Goal: Task Accomplishment & Management: Manage account settings

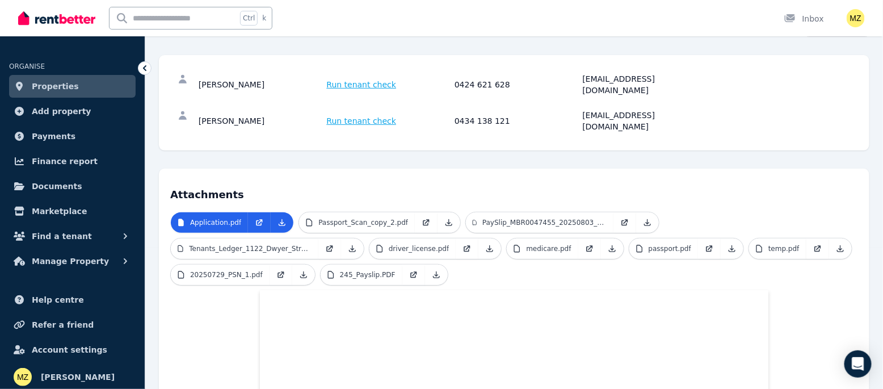
scroll to position [124, 0]
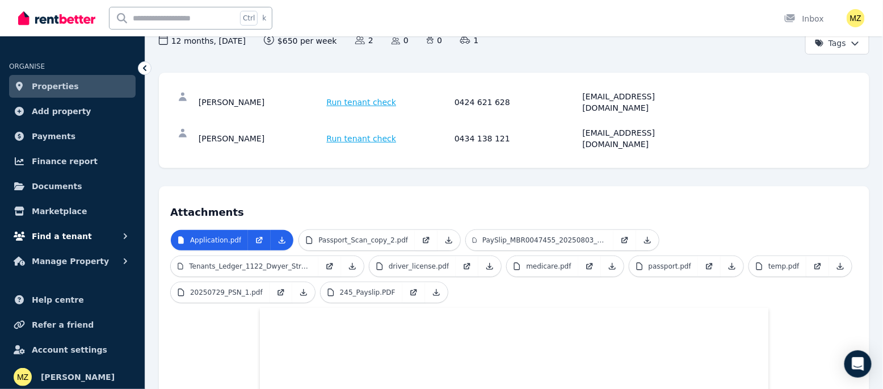
click at [76, 235] on span "Find a tenant" at bounding box center [62, 236] width 60 height 14
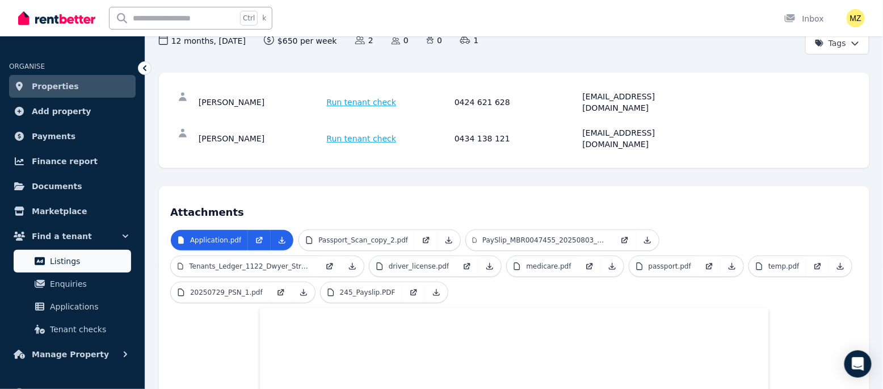
click at [67, 257] on span "Listings" at bounding box center [88, 261] width 77 height 14
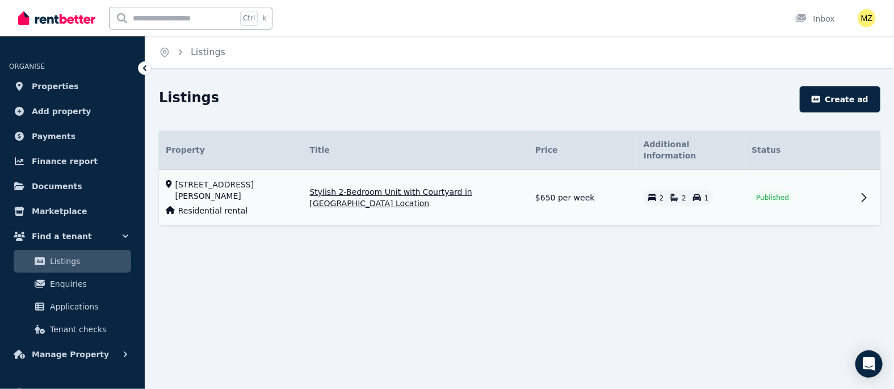
click at [866, 194] on icon at bounding box center [864, 198] width 4 height 8
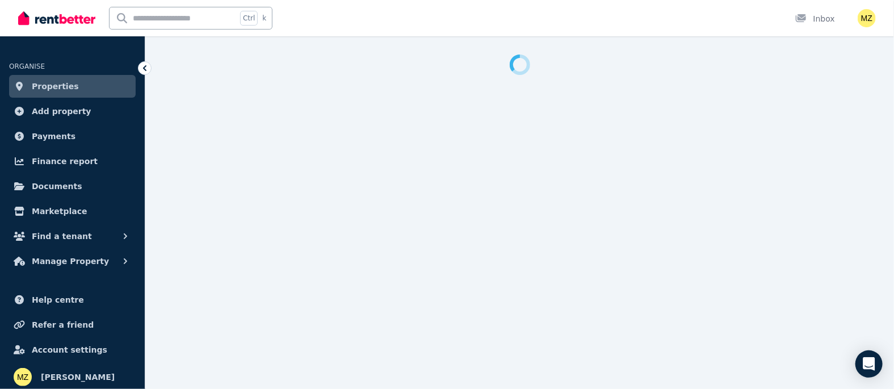
select select "**********"
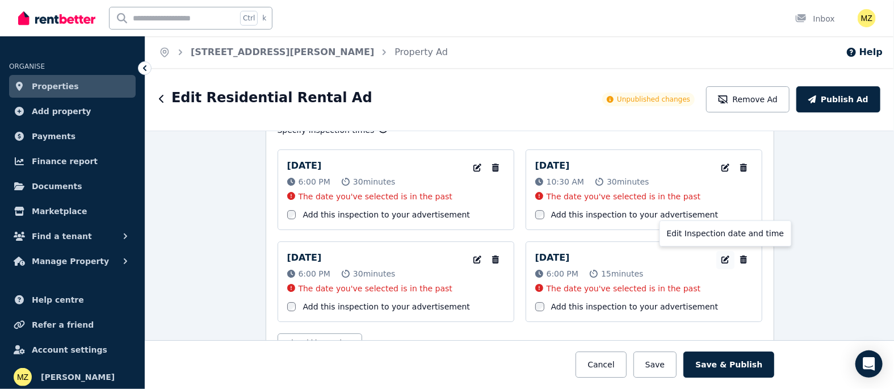
scroll to position [1845, 0]
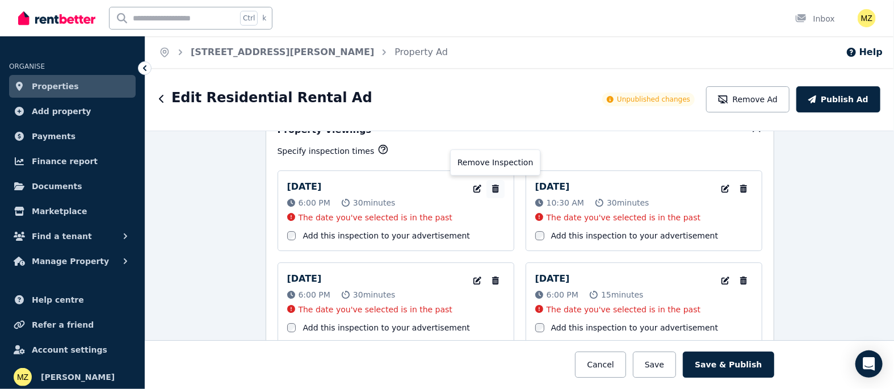
click at [490, 185] on icon "button" at bounding box center [495, 189] width 11 height 8
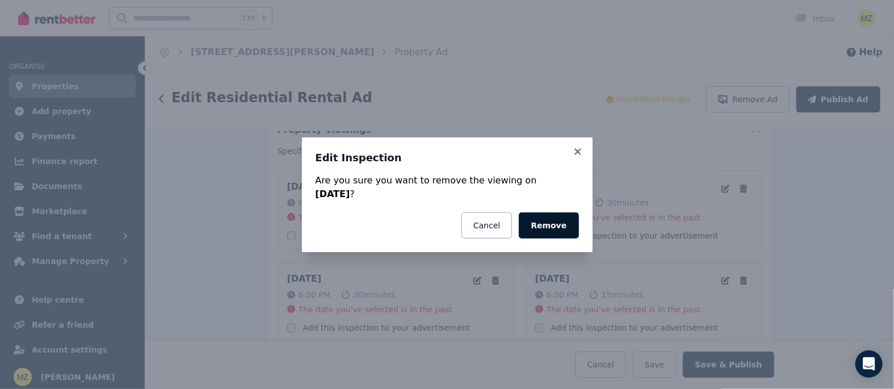
click at [556, 223] on button "Remove" at bounding box center [549, 225] width 60 height 26
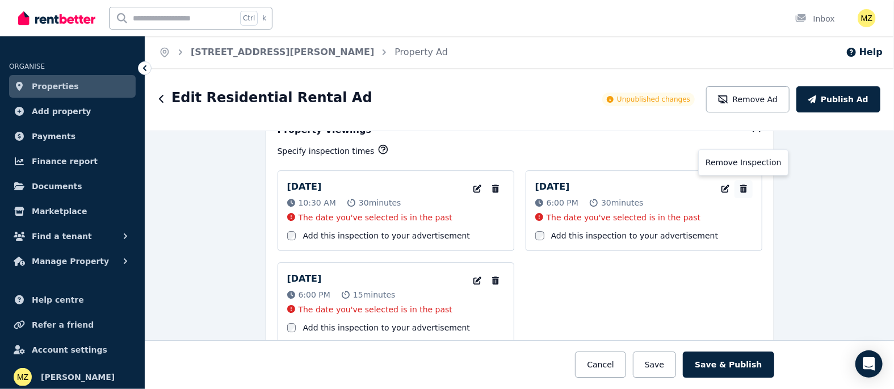
click at [740, 185] on icon "button" at bounding box center [743, 189] width 7 height 8
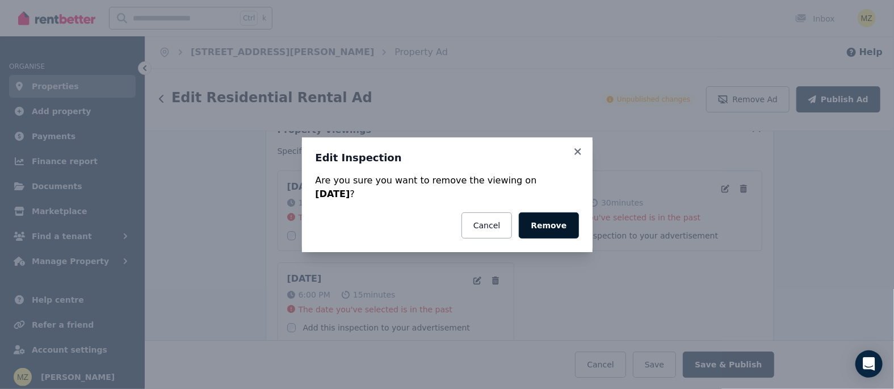
click at [545, 227] on button "Remove" at bounding box center [549, 225] width 60 height 26
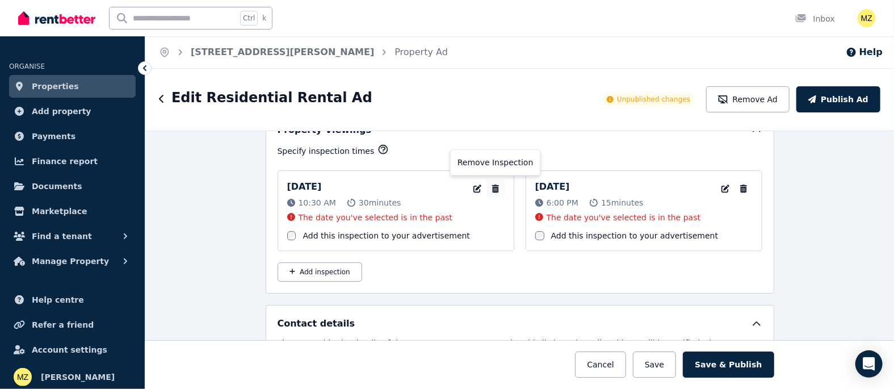
click at [492, 185] on icon "button" at bounding box center [495, 189] width 7 height 8
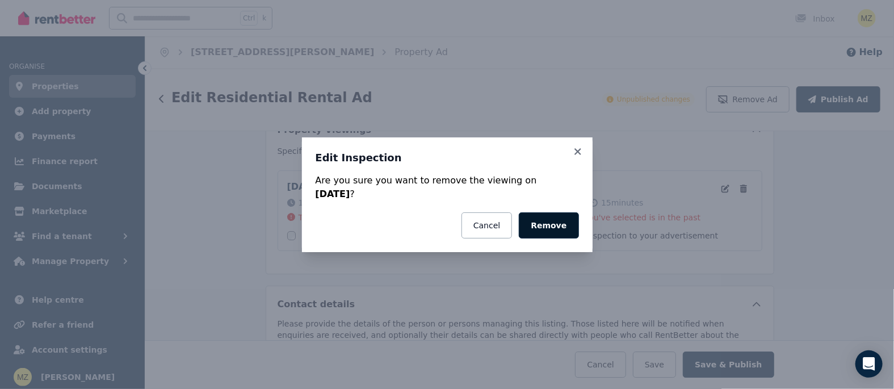
click at [542, 230] on button "Remove" at bounding box center [549, 225] width 60 height 26
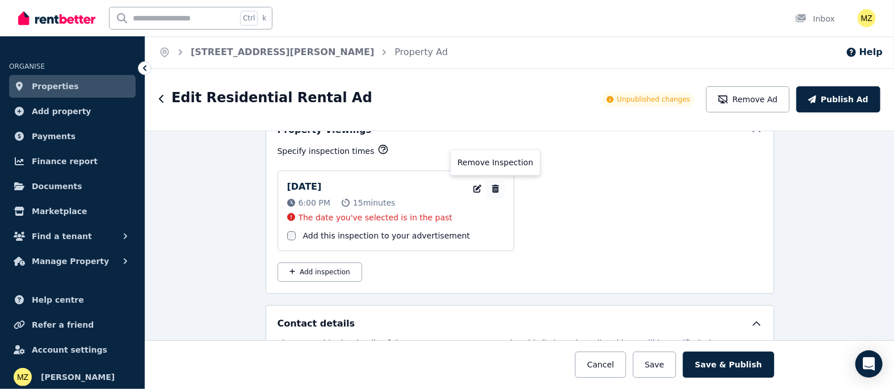
click at [492, 185] on icon "button" at bounding box center [495, 189] width 7 height 8
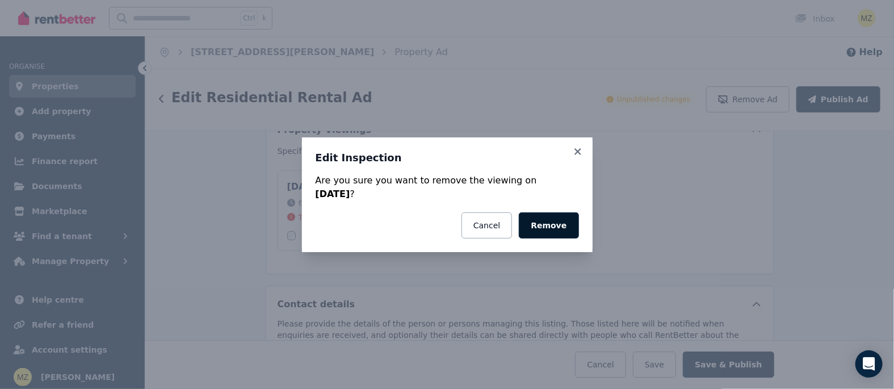
click at [542, 229] on button "Remove" at bounding box center [549, 225] width 60 height 26
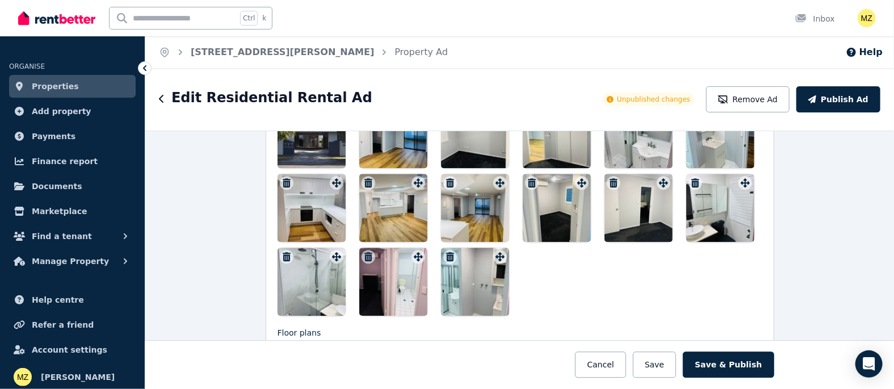
scroll to position [1508, 0]
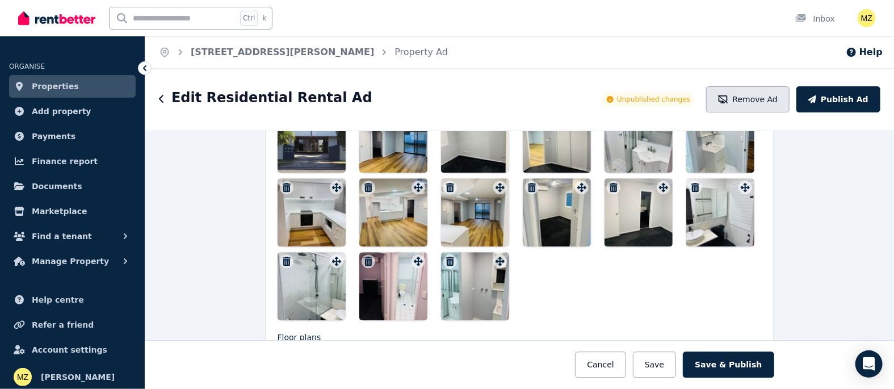
click at [767, 101] on button "Remove Ad" at bounding box center [747, 99] width 83 height 26
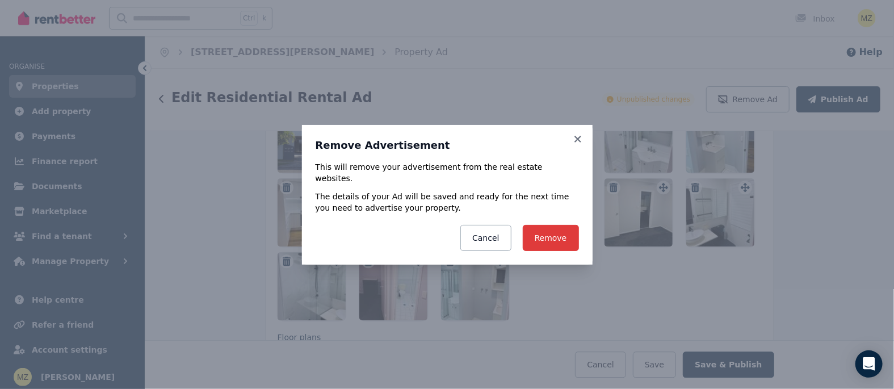
click at [550, 237] on button "Remove" at bounding box center [551, 238] width 56 height 26
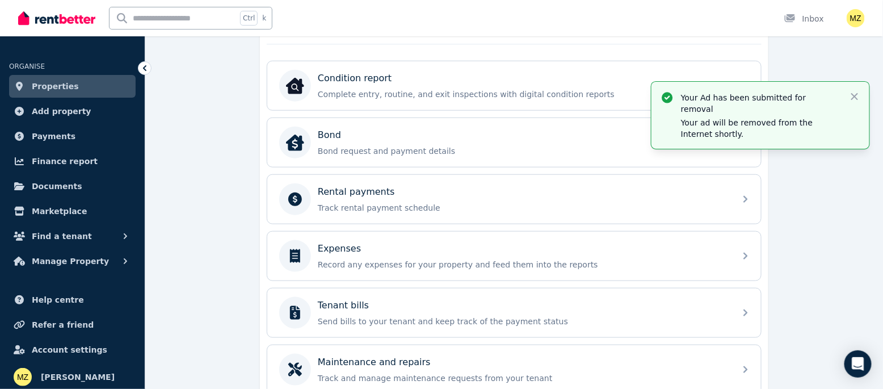
scroll to position [283, 0]
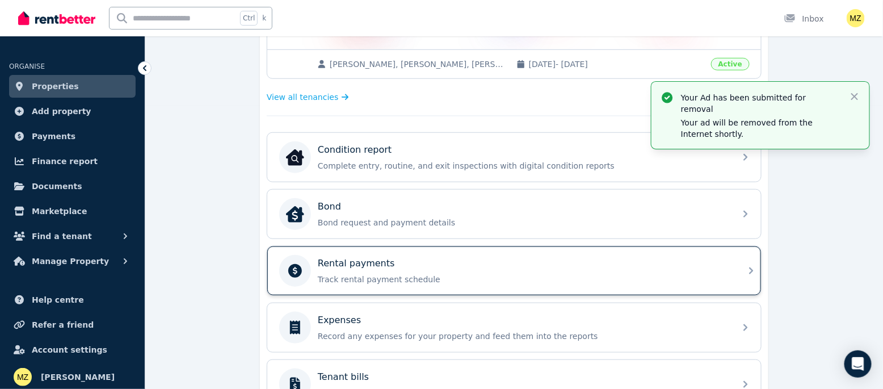
click at [606, 263] on div "Rental payments" at bounding box center [523, 264] width 411 height 14
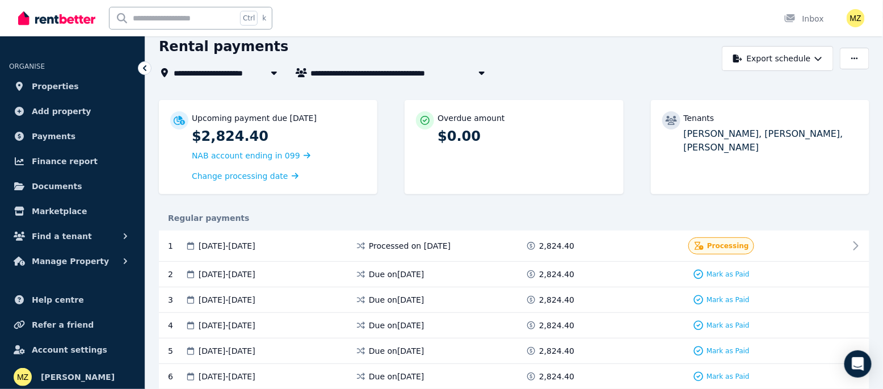
scroll to position [71, 0]
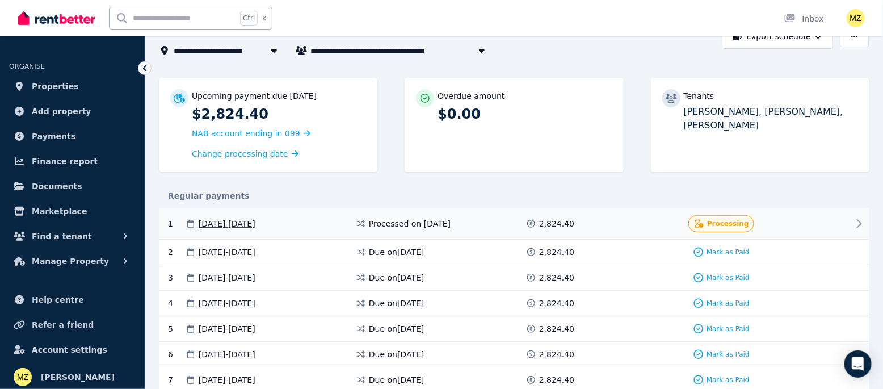
click at [801, 220] on div at bounding box center [815, 223] width 68 height 17
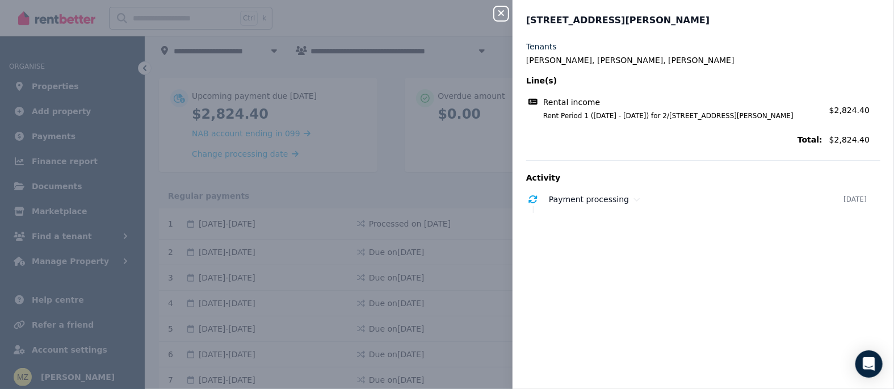
click at [495, 145] on div "Close panel 2/79 [PERSON_NAME], Northgate Tenants [PERSON_NAME], [PERSON_NAME],…" at bounding box center [447, 194] width 894 height 389
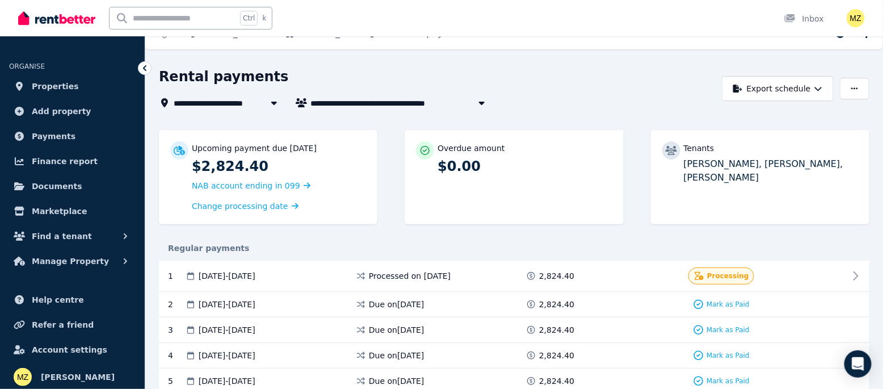
scroll to position [0, 0]
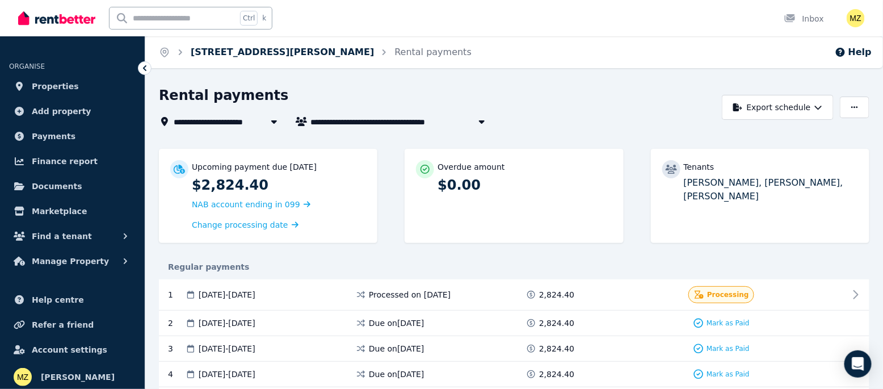
click at [258, 57] on link "[STREET_ADDRESS][PERSON_NAME]" at bounding box center [282, 52] width 183 height 11
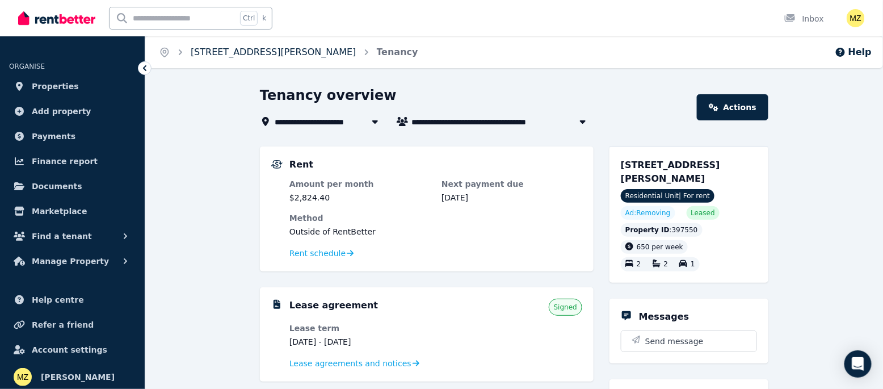
click at [217, 49] on link "[STREET_ADDRESS][PERSON_NAME]" at bounding box center [274, 52] width 166 height 11
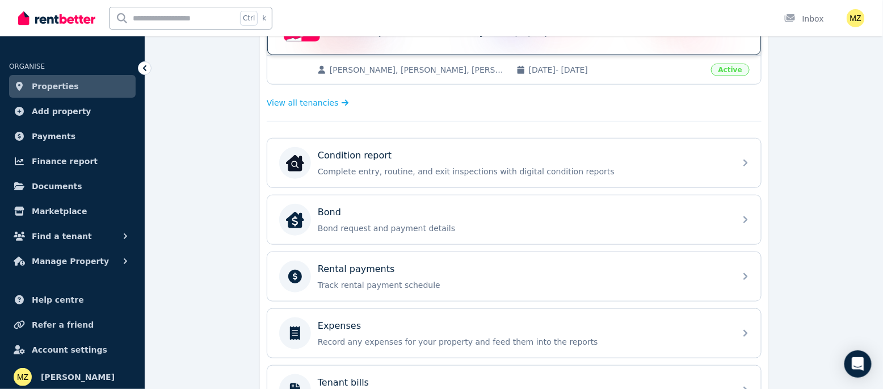
scroll to position [283, 0]
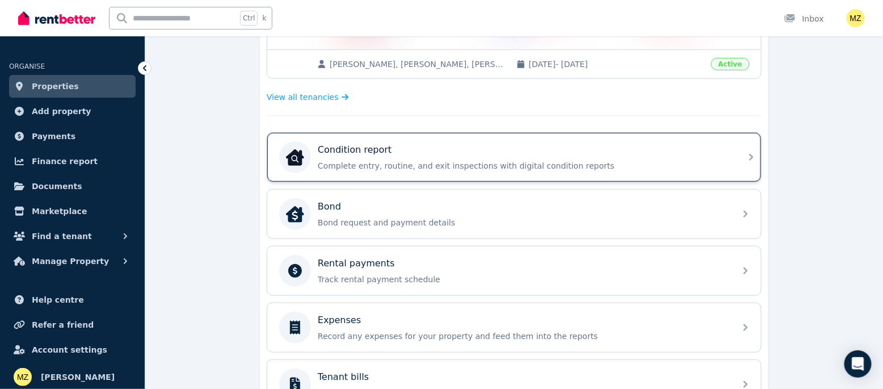
click at [505, 156] on div "Condition report Complete entry, routine, and exit inspections with digital con…" at bounding box center [523, 157] width 411 height 28
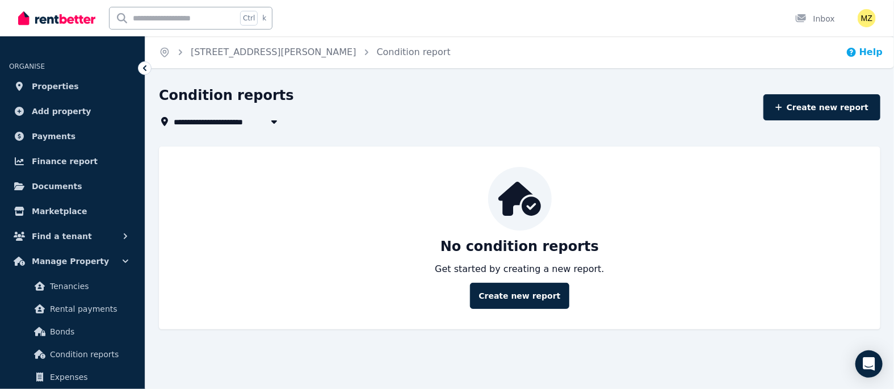
click at [874, 56] on button "Help" at bounding box center [864, 52] width 37 height 14
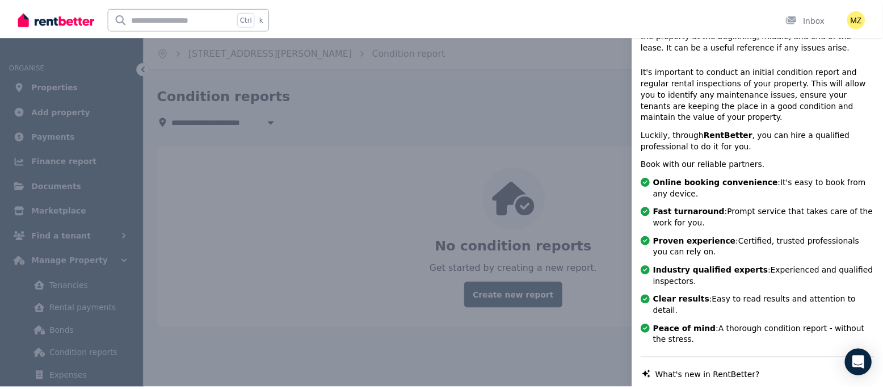
scroll to position [188, 0]
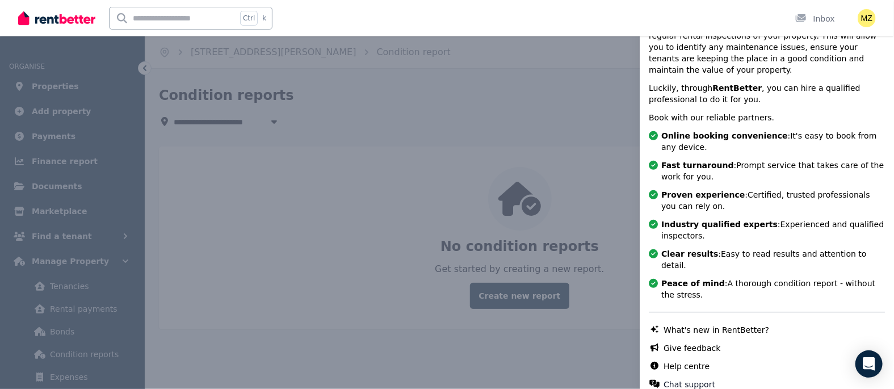
click at [552, 189] on div "Help Close panel Popular topics What is a Condition Report? Condition report sh…" at bounding box center [447, 194] width 894 height 389
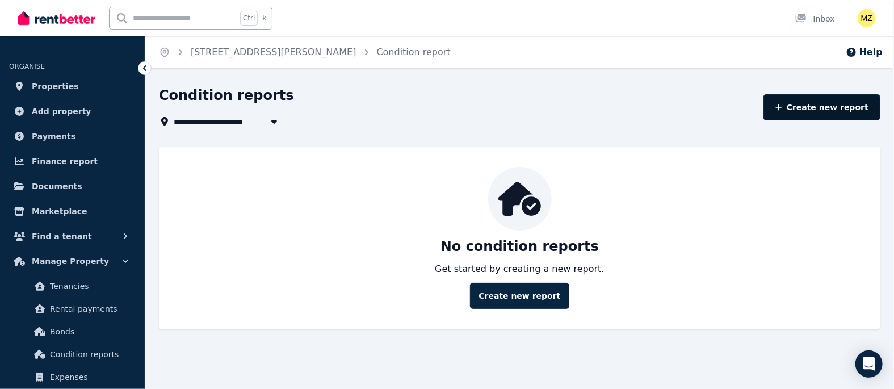
click at [827, 104] on link "Create new report" at bounding box center [822, 107] width 117 height 26
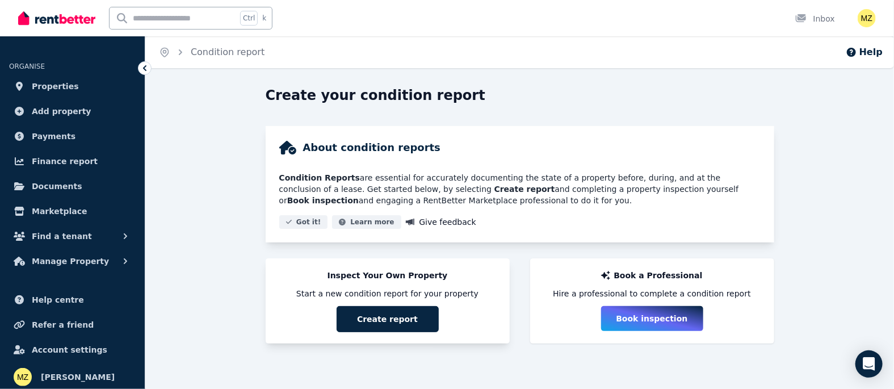
click at [397, 321] on button "Create report" at bounding box center [388, 319] width 102 height 26
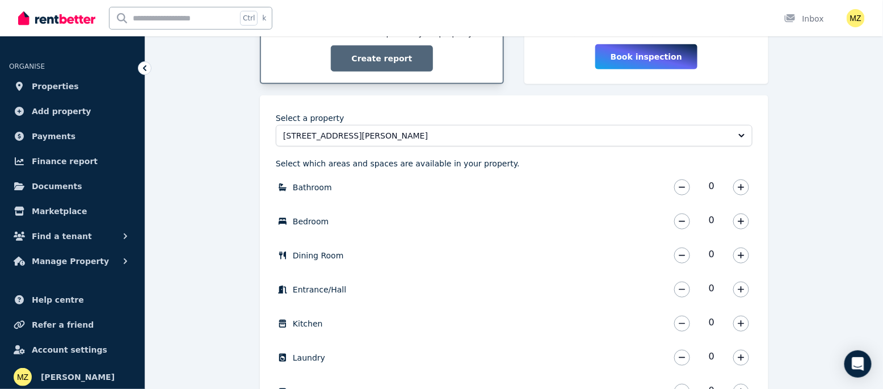
scroll to position [283, 0]
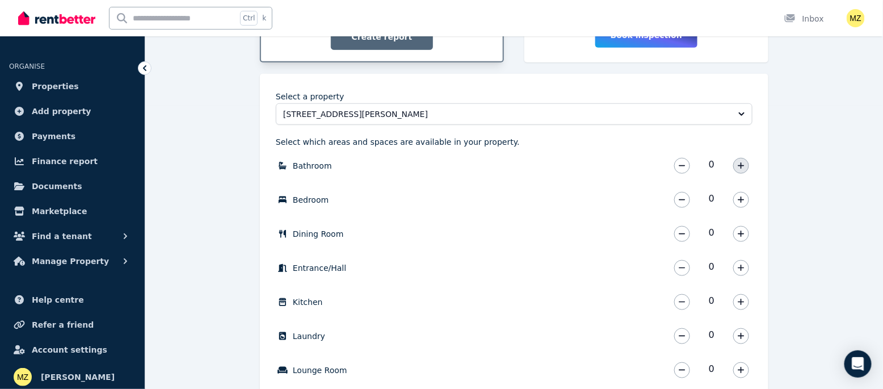
click at [740, 164] on icon "button" at bounding box center [741, 165] width 6 height 6
click at [741, 199] on icon "button" at bounding box center [741, 199] width 6 height 6
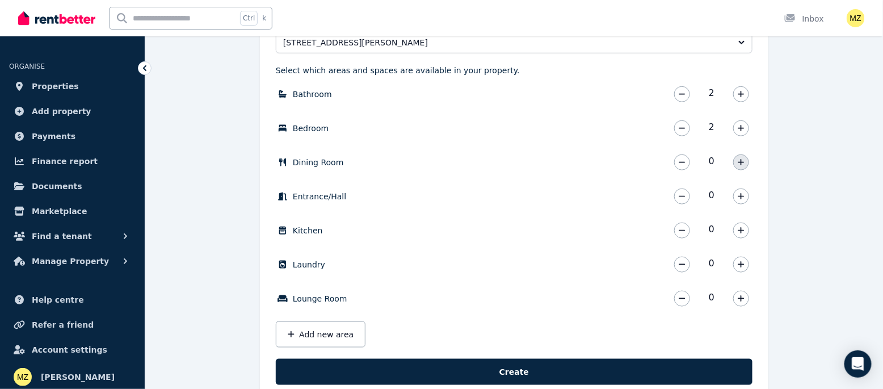
click at [740, 161] on icon "button" at bounding box center [741, 162] width 7 height 8
click at [740, 196] on icon "button" at bounding box center [741, 196] width 7 height 8
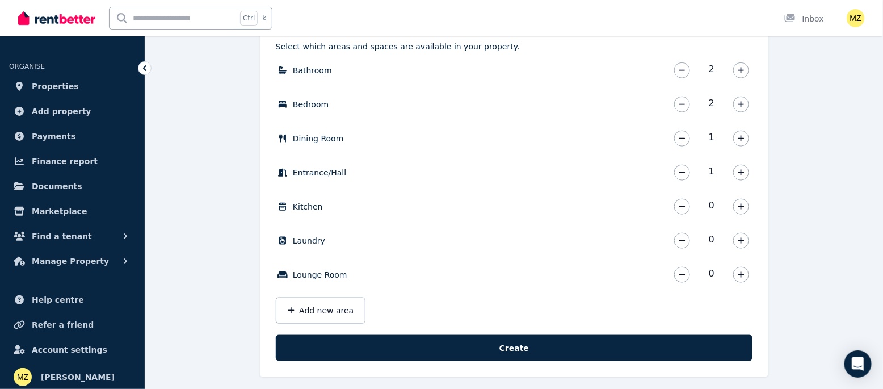
scroll to position [386, 0]
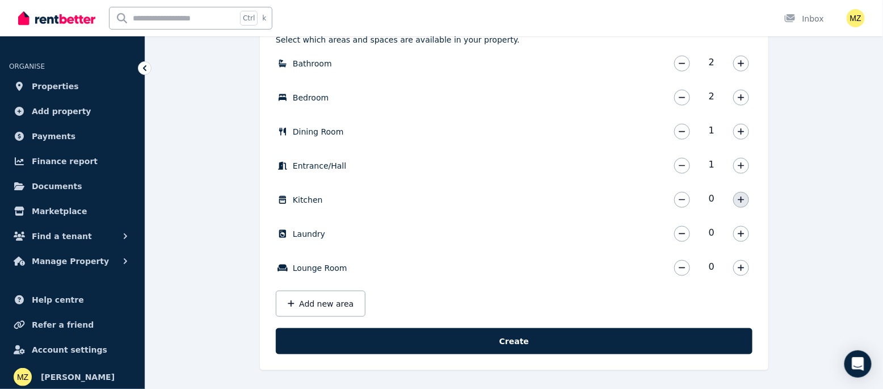
click at [743, 200] on icon "button" at bounding box center [741, 200] width 7 height 8
click at [744, 233] on icon "button" at bounding box center [741, 234] width 7 height 8
click at [740, 267] on icon "button" at bounding box center [741, 268] width 7 height 8
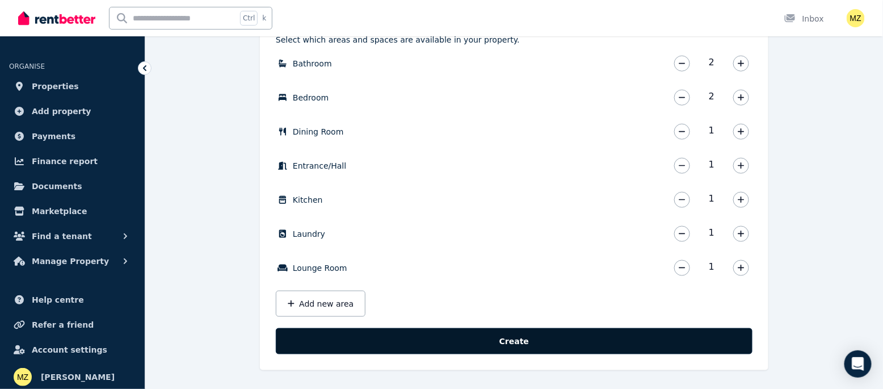
click at [514, 341] on button "Create" at bounding box center [514, 341] width 477 height 26
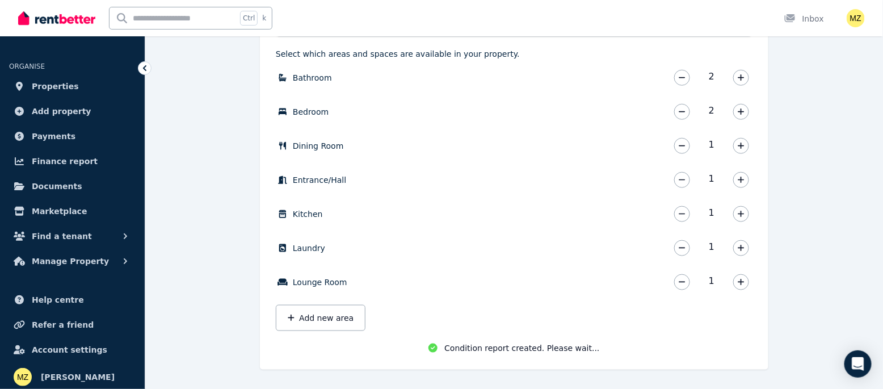
scroll to position [374, 0]
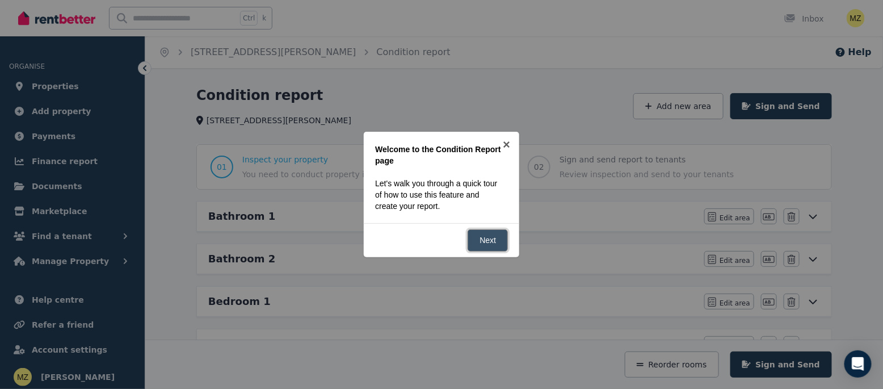
click at [483, 240] on link "Next" at bounding box center [488, 240] width 40 height 22
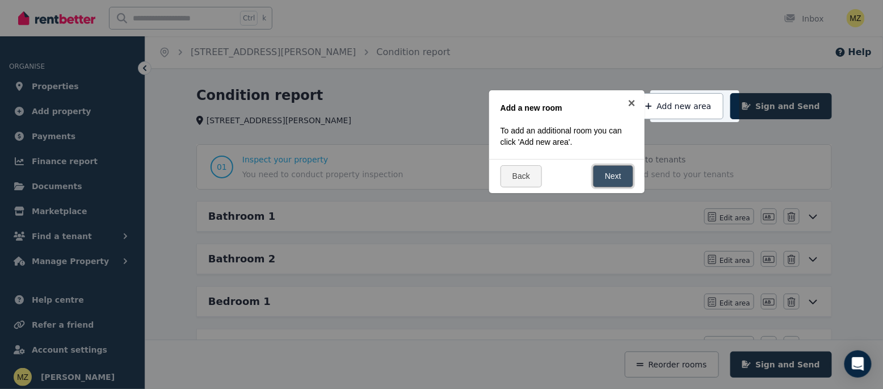
click at [614, 179] on link "Next" at bounding box center [613, 176] width 40 height 22
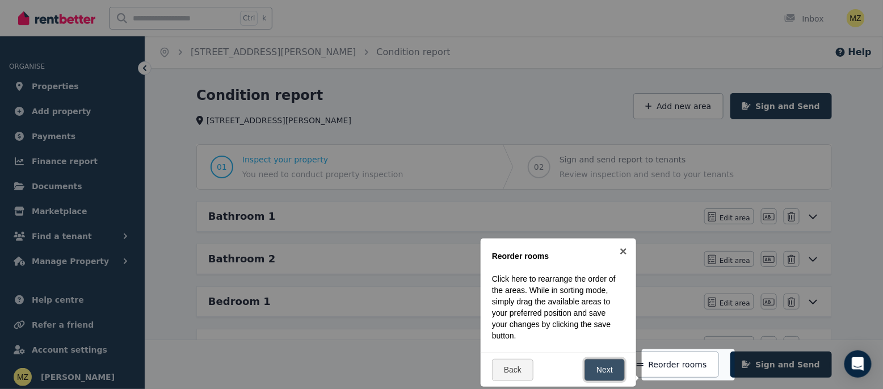
scroll to position [187, 0]
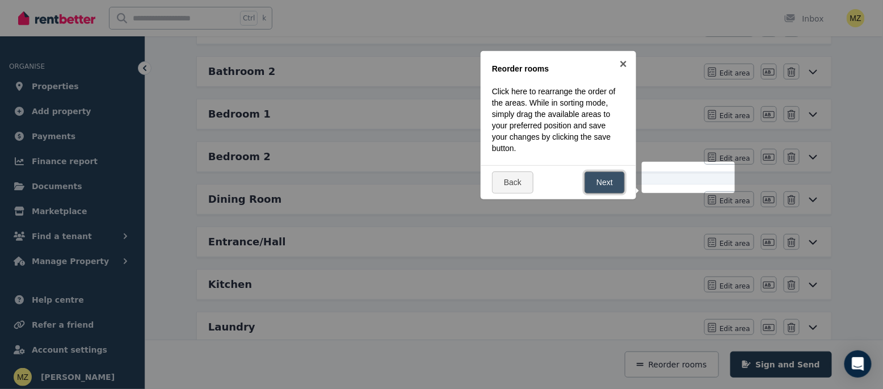
click at [610, 180] on link "Next" at bounding box center [605, 182] width 40 height 22
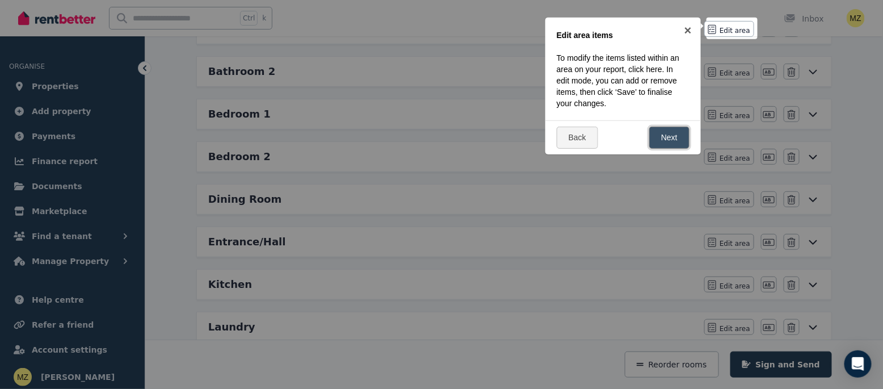
click at [663, 135] on link "Next" at bounding box center [670, 138] width 40 height 22
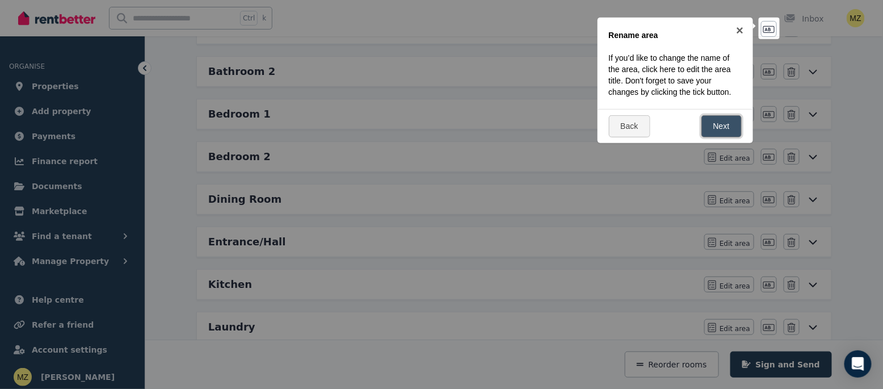
click at [722, 130] on link "Next" at bounding box center [722, 126] width 40 height 22
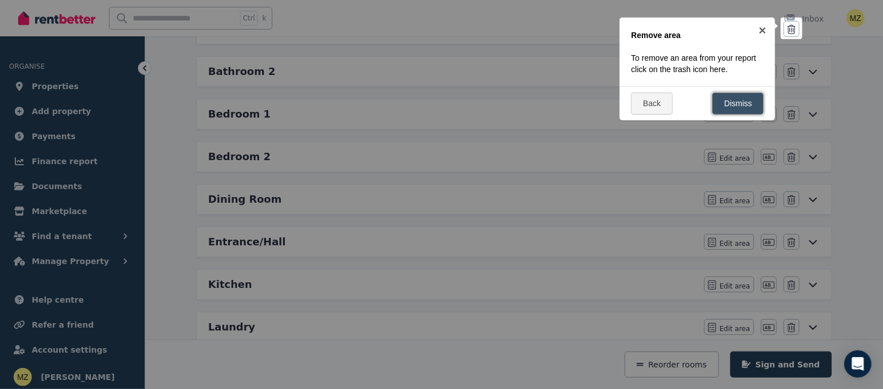
click at [724, 108] on link "Dismiss" at bounding box center [739, 104] width 52 height 22
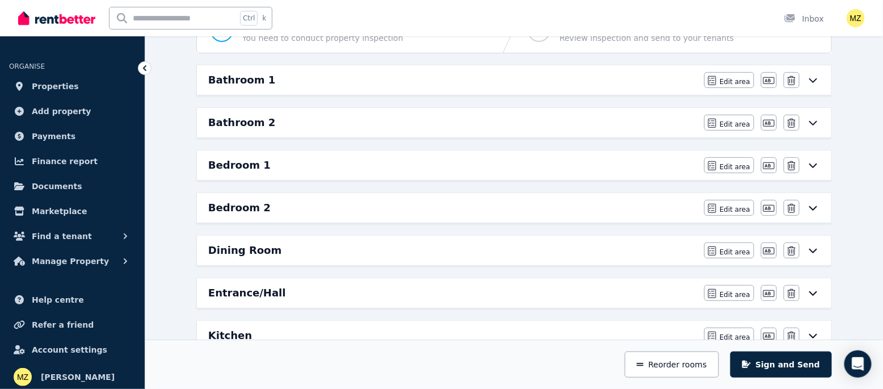
scroll to position [136, 0]
click at [726, 79] on span "Edit area" at bounding box center [735, 82] width 31 height 9
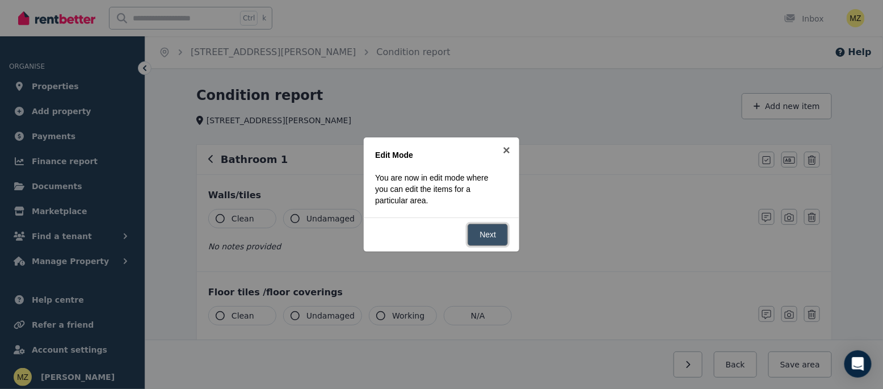
click at [487, 231] on link "Next" at bounding box center [488, 235] width 40 height 22
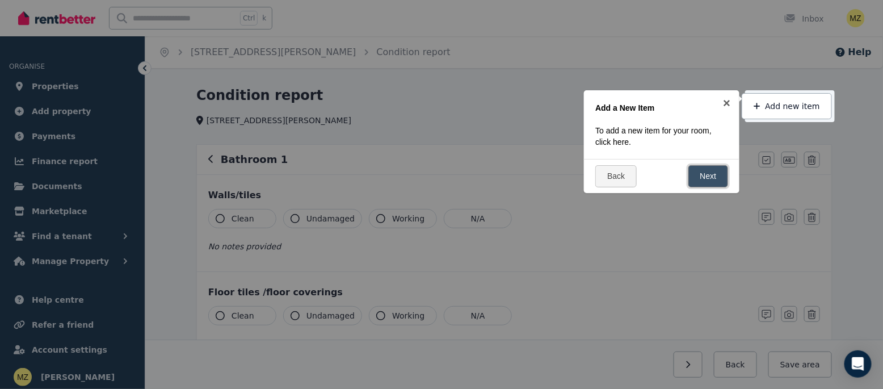
click at [707, 173] on link "Next" at bounding box center [709, 176] width 40 height 22
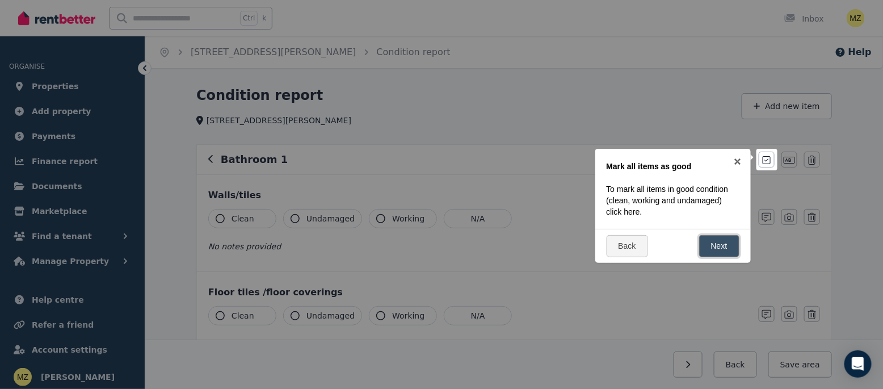
click at [710, 238] on link "Next" at bounding box center [720, 246] width 40 height 22
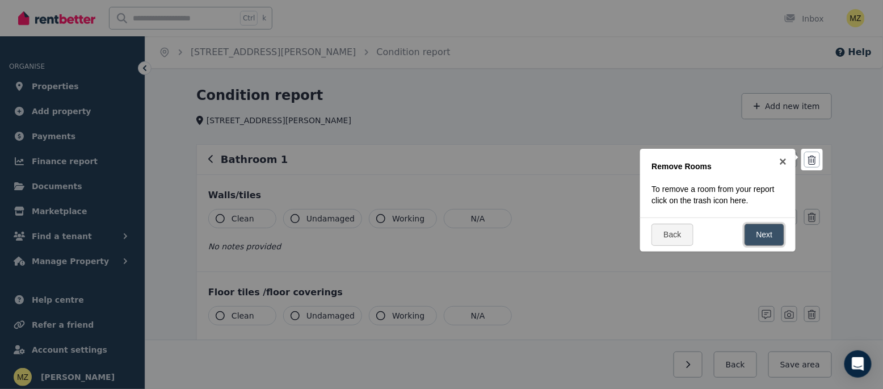
click at [759, 236] on link "Next" at bounding box center [765, 235] width 40 height 22
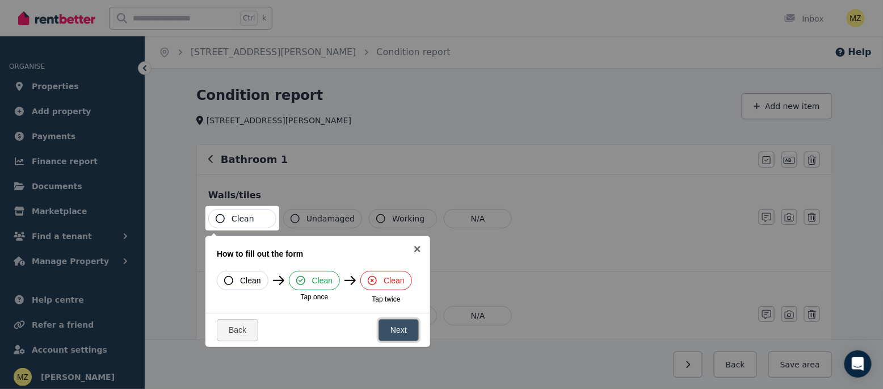
click at [397, 327] on link "Next" at bounding box center [399, 330] width 40 height 22
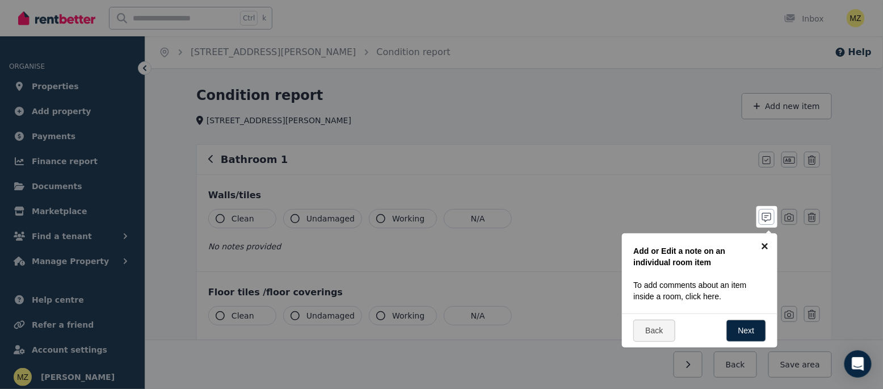
click at [770, 248] on link "×" at bounding box center [765, 246] width 26 height 26
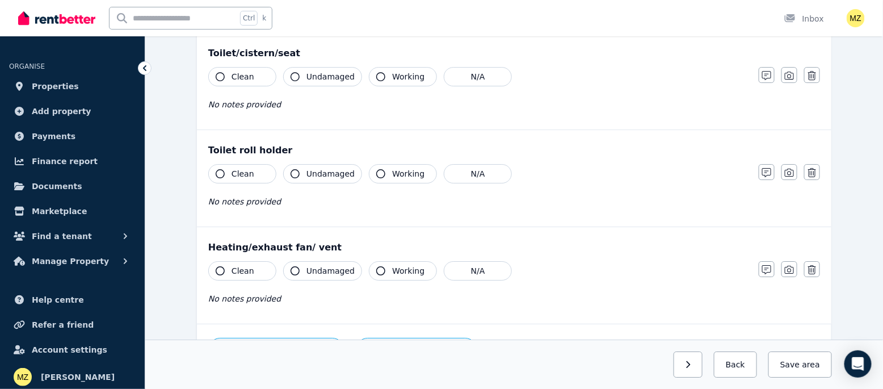
scroll to position [1378, 0]
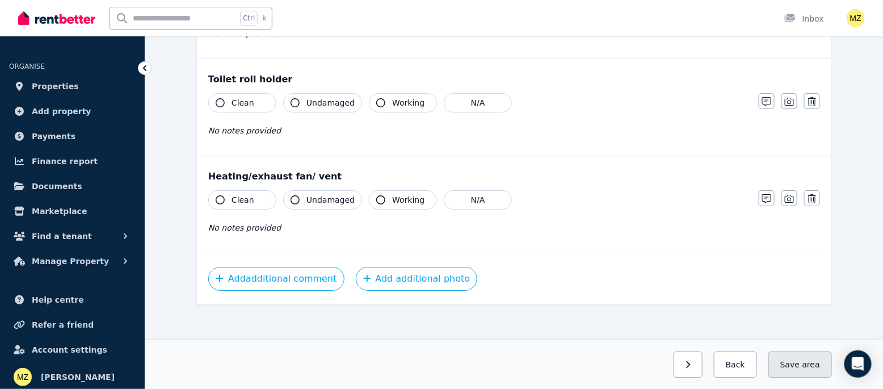
click at [792, 369] on button "Save area" at bounding box center [801, 364] width 64 height 26
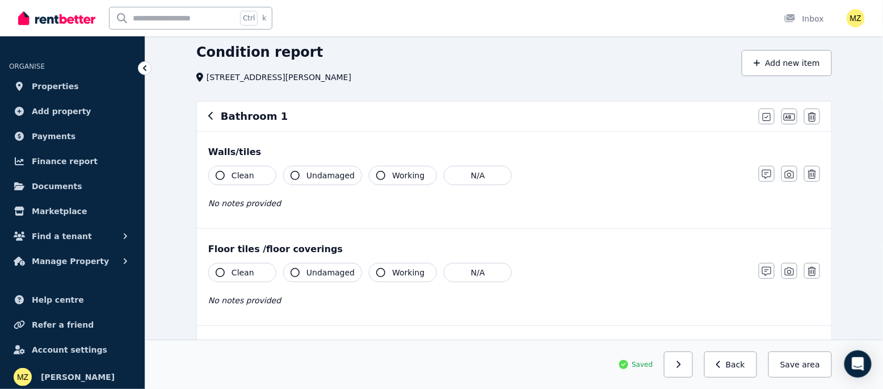
scroll to position [0, 0]
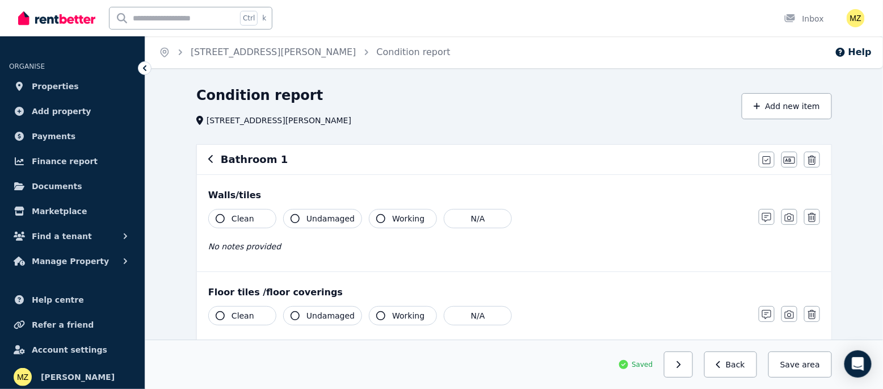
click at [206, 160] on div "Bathroom 1 Mark all items as good Edit name Delete" at bounding box center [514, 160] width 635 height 30
click at [212, 160] on icon "button" at bounding box center [211, 158] width 6 height 9
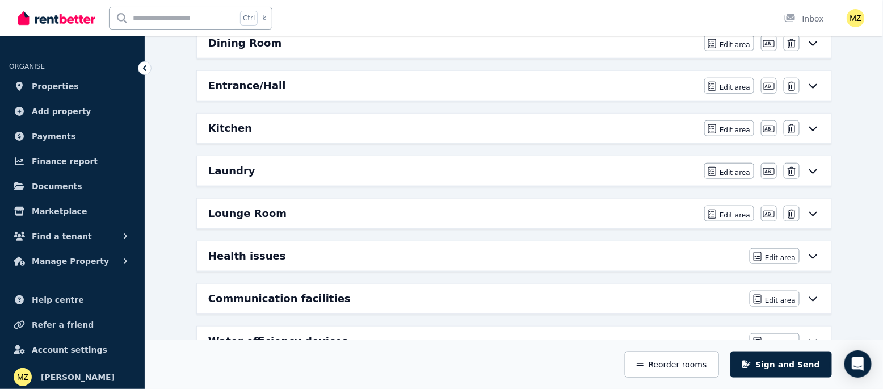
scroll to position [420, 0]
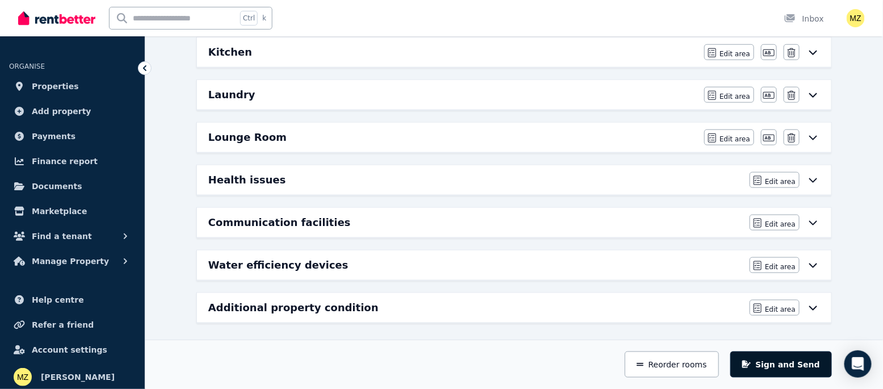
click at [794, 366] on button "Sign and Send" at bounding box center [782, 364] width 102 height 26
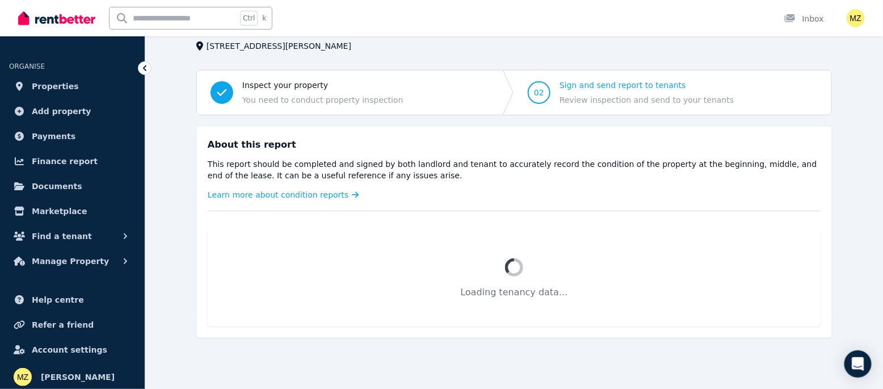
scroll to position [131, 0]
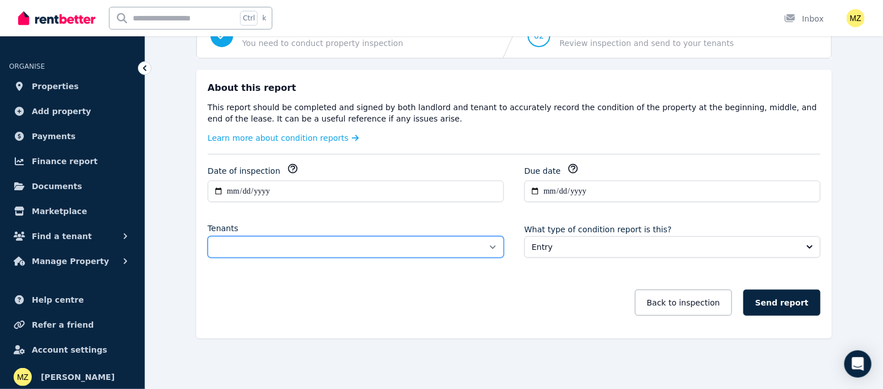
click at [492, 243] on select "**********" at bounding box center [356, 247] width 296 height 22
select select "**********"
click at [208, 236] on select "**********" at bounding box center [356, 247] width 296 height 22
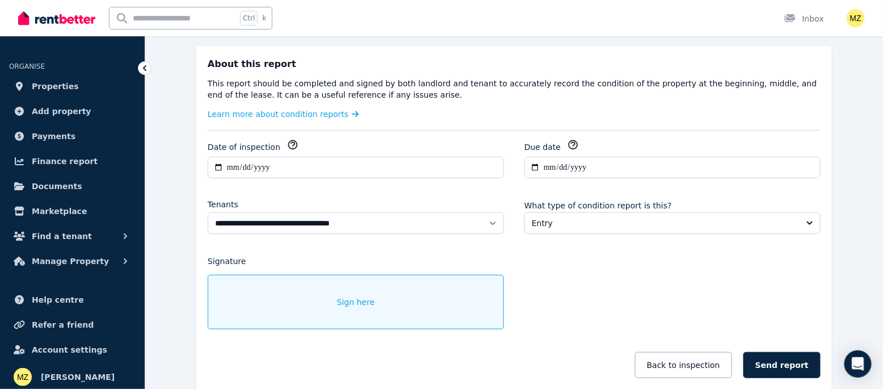
scroll to position [0, 0]
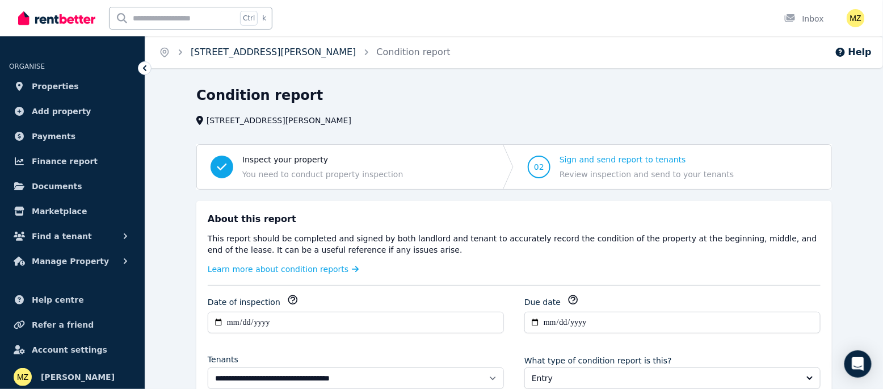
click at [262, 52] on link "[STREET_ADDRESS][PERSON_NAME]" at bounding box center [274, 52] width 166 height 11
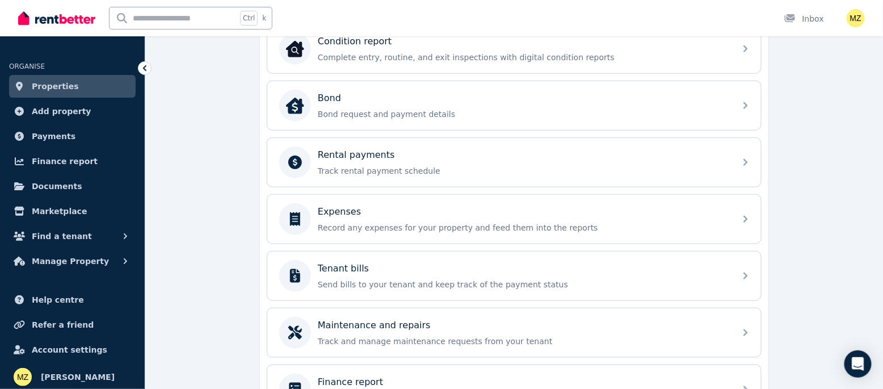
scroll to position [425, 0]
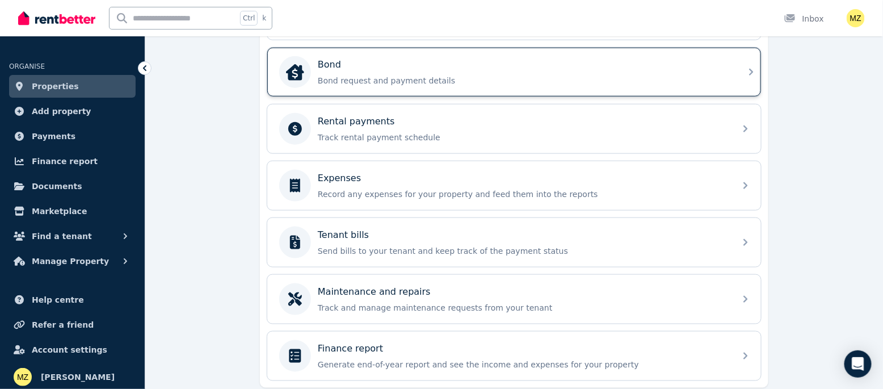
click at [413, 83] on div "Bond Bond request and payment details" at bounding box center [504, 72] width 450 height 32
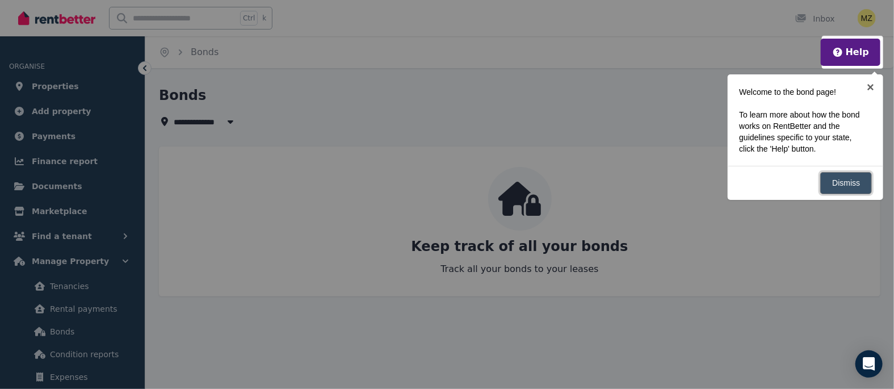
click at [849, 179] on link "Dismiss" at bounding box center [846, 183] width 52 height 22
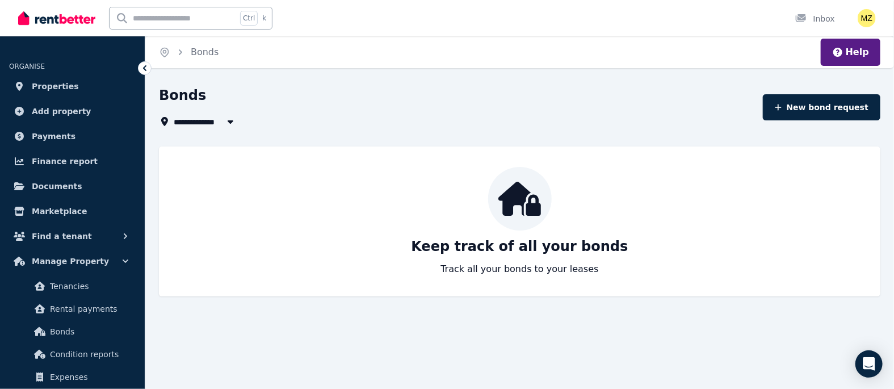
click at [144, 68] on icon at bounding box center [144, 68] width 3 height 6
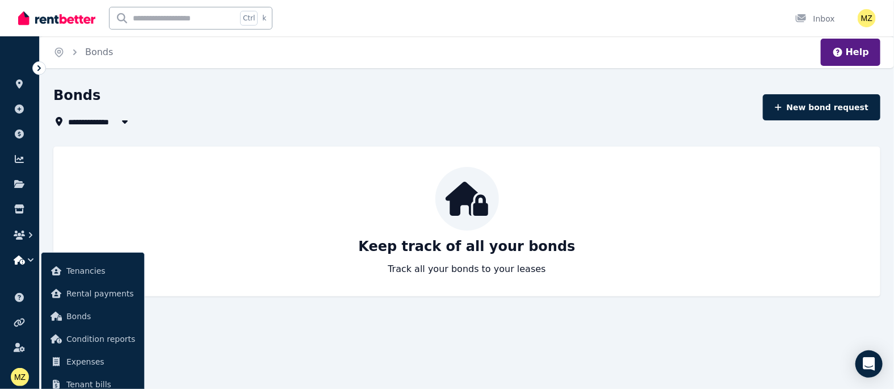
click at [471, 274] on p "Track all your bonds to your leases" at bounding box center [467, 269] width 158 height 14
click at [470, 255] on p "Keep track of all your bonds" at bounding box center [466, 246] width 217 height 18
click at [802, 114] on button "New bond request" at bounding box center [822, 107] width 118 height 26
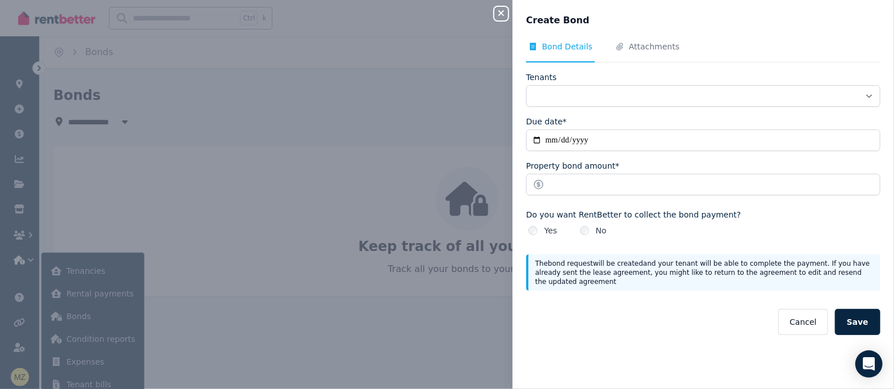
click at [591, 228] on div "No" at bounding box center [593, 230] width 27 height 11
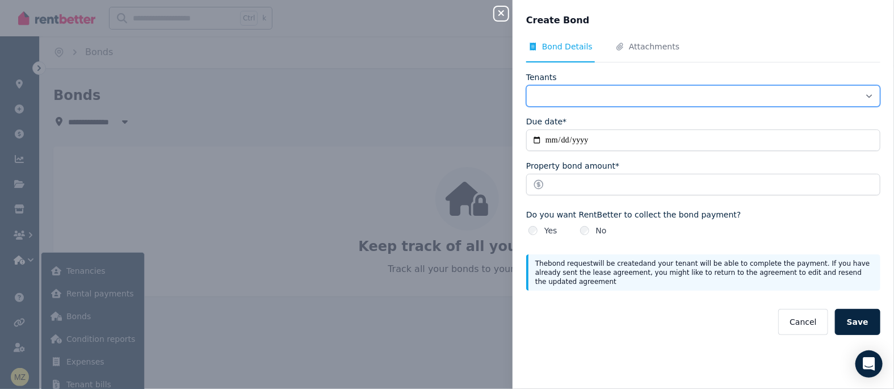
click at [651, 92] on select "**********" at bounding box center [703, 96] width 354 height 22
select select "**********"
click at [526, 85] on select "**********" at bounding box center [703, 96] width 354 height 22
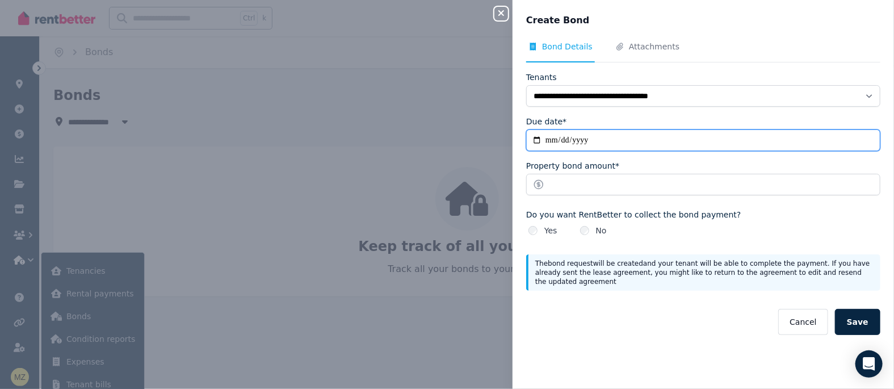
click at [614, 143] on input "Due date*" at bounding box center [703, 140] width 354 height 22
click at [537, 138] on input "Due date*" at bounding box center [703, 140] width 354 height 22
type input "**********"
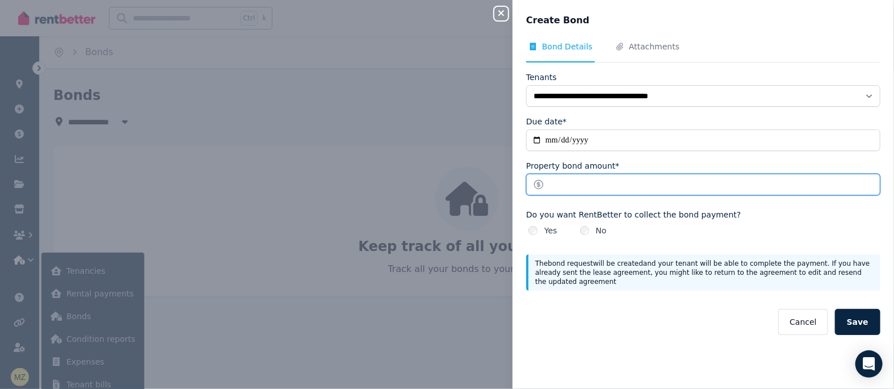
click at [597, 187] on input "Property bond amount*" at bounding box center [703, 185] width 354 height 22
type input "****"
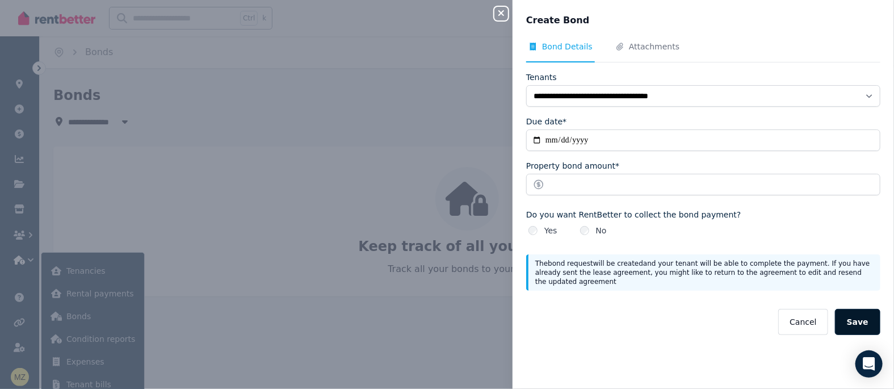
click at [857, 321] on button "Save" at bounding box center [857, 322] width 45 height 26
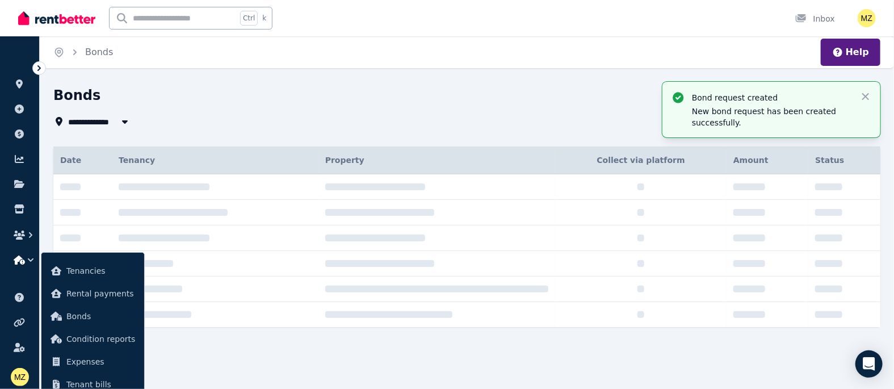
type input "**********"
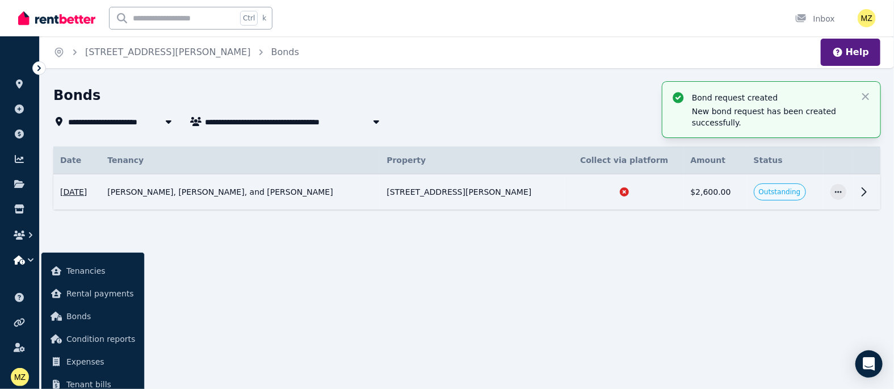
click at [867, 191] on icon at bounding box center [864, 192] width 14 height 14
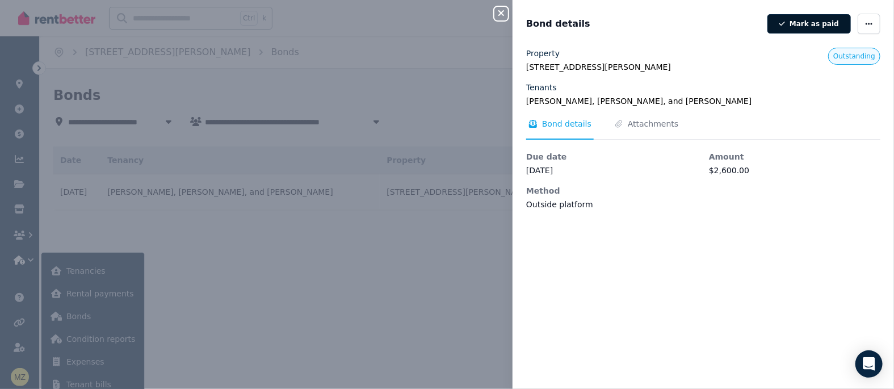
click at [792, 20] on button "Mark as paid" at bounding box center [809, 23] width 83 height 19
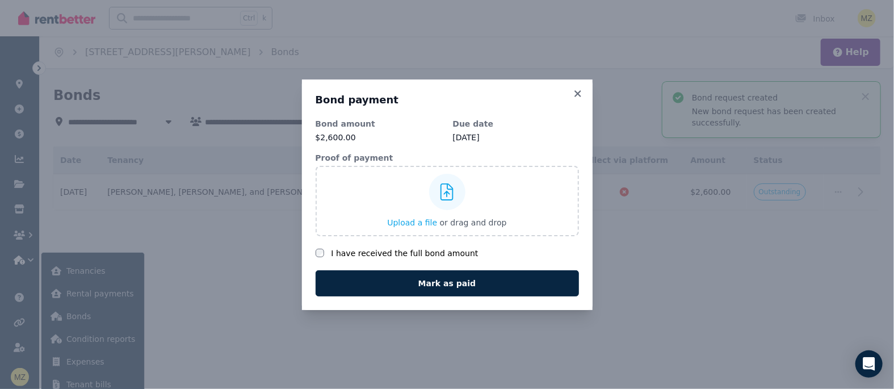
click at [371, 254] on label "I have received the full bond amount" at bounding box center [404, 253] width 147 height 11
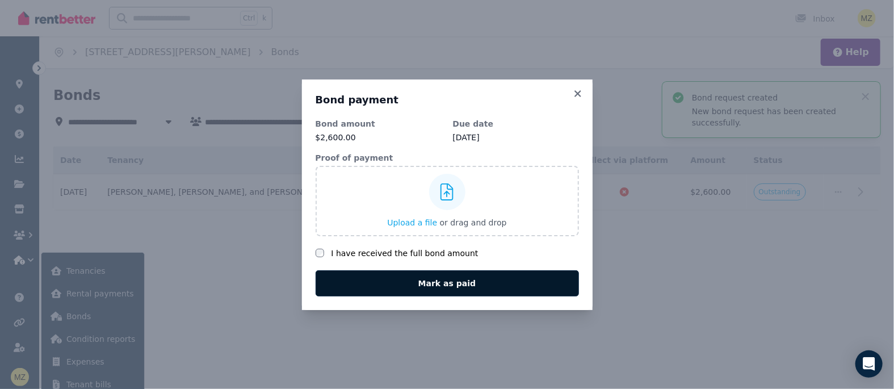
click at [438, 283] on button "Mark as paid" at bounding box center [447, 283] width 263 height 26
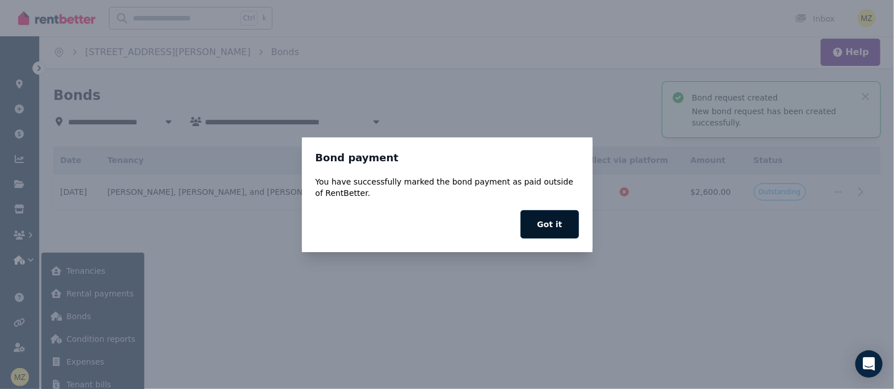
click at [567, 231] on button "Got it" at bounding box center [550, 224] width 58 height 28
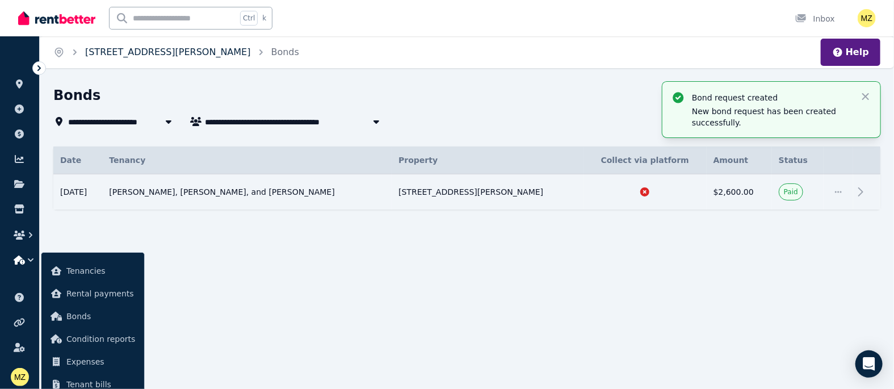
click at [164, 53] on link "[STREET_ADDRESS][PERSON_NAME]" at bounding box center [168, 52] width 166 height 11
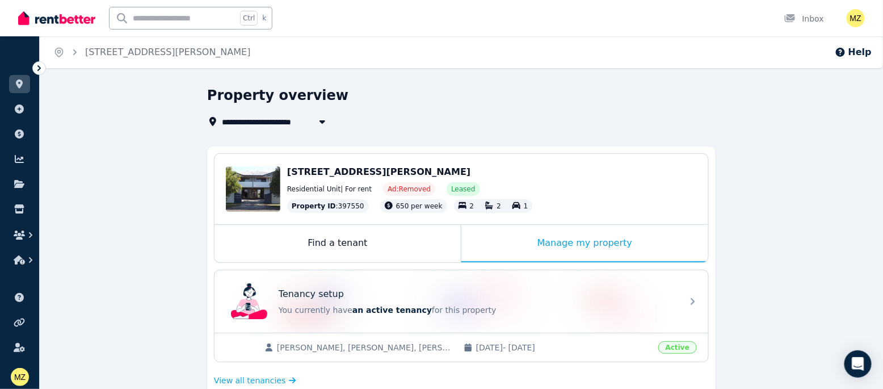
click at [40, 72] on icon at bounding box center [38, 67] width 11 height 11
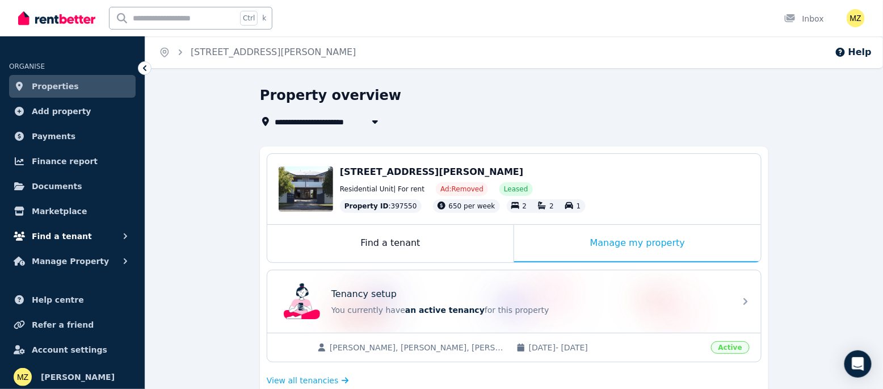
click at [67, 237] on span "Find a tenant" at bounding box center [62, 236] width 60 height 14
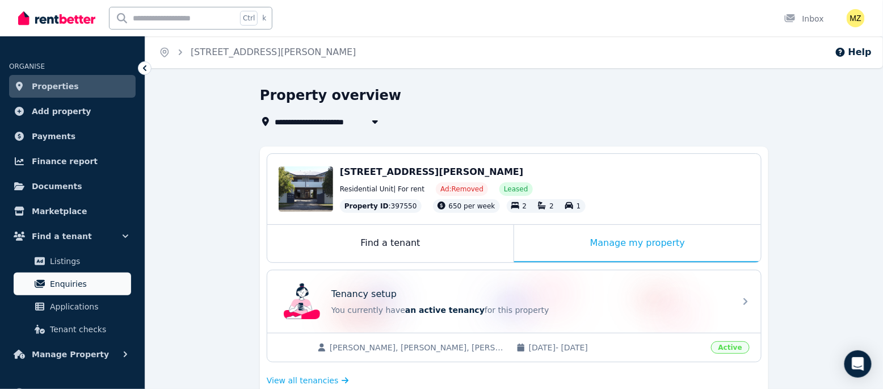
click at [68, 287] on span "Enquiries" at bounding box center [88, 284] width 77 height 14
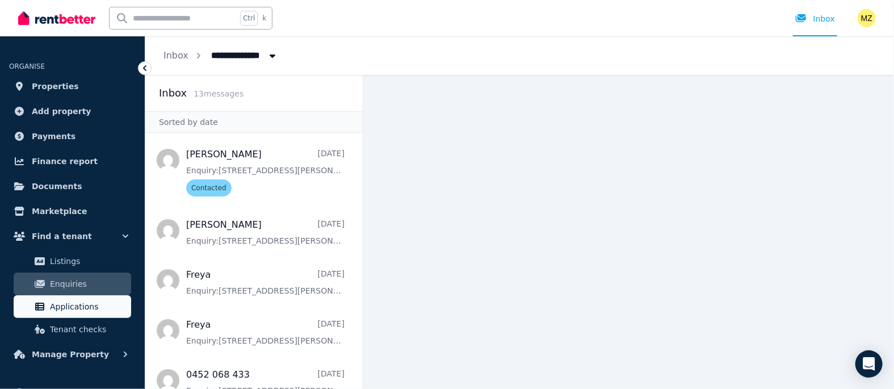
click at [49, 312] on link "Applications" at bounding box center [73, 306] width 118 height 23
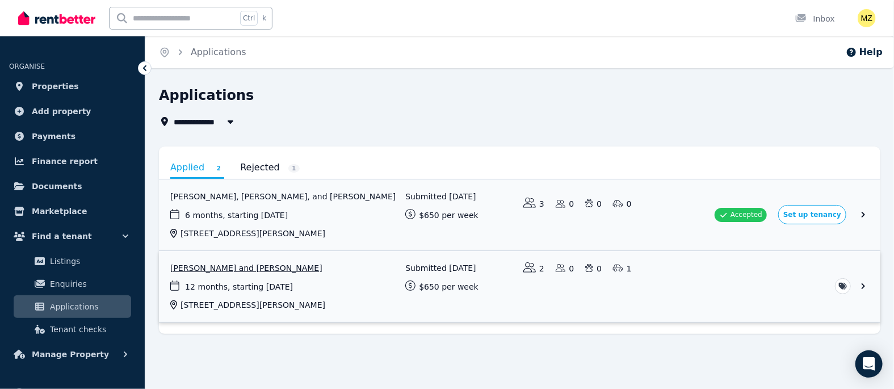
click at [860, 283] on link "View application: Satish Dhamala and Sagun Basaula" at bounding box center [520, 286] width 722 height 71
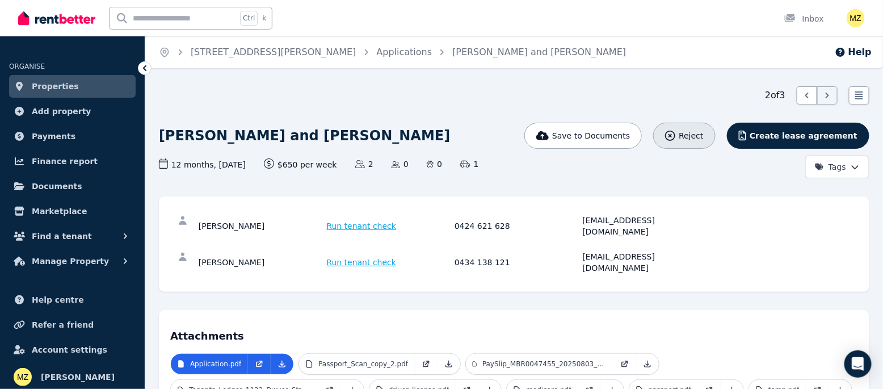
click at [703, 140] on span "Reject" at bounding box center [691, 135] width 24 height 11
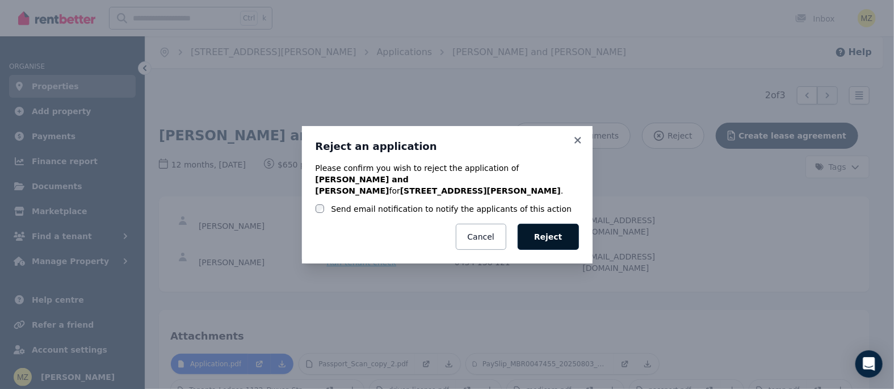
click at [547, 238] on button "Reject" at bounding box center [548, 237] width 61 height 26
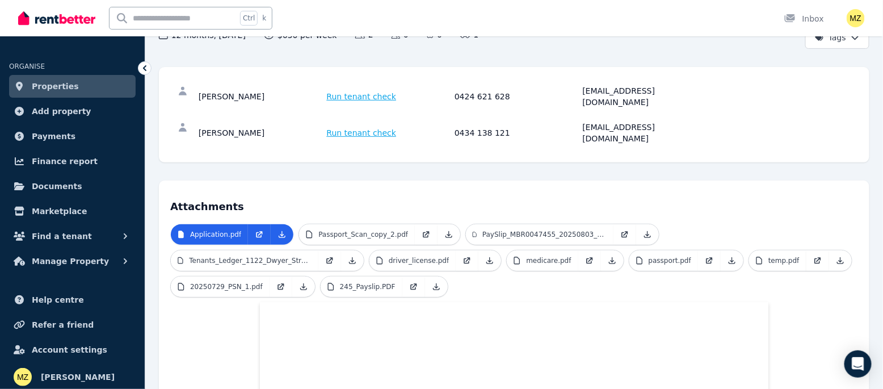
scroll to position [52, 0]
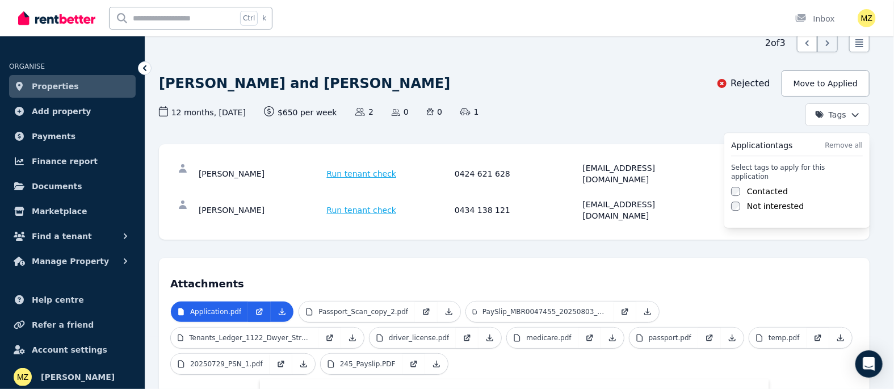
click at [840, 111] on html "Open main menu Ctrl k Inbox Open user menu ORGANISE Properties Add property Pay…" at bounding box center [447, 142] width 894 height 389
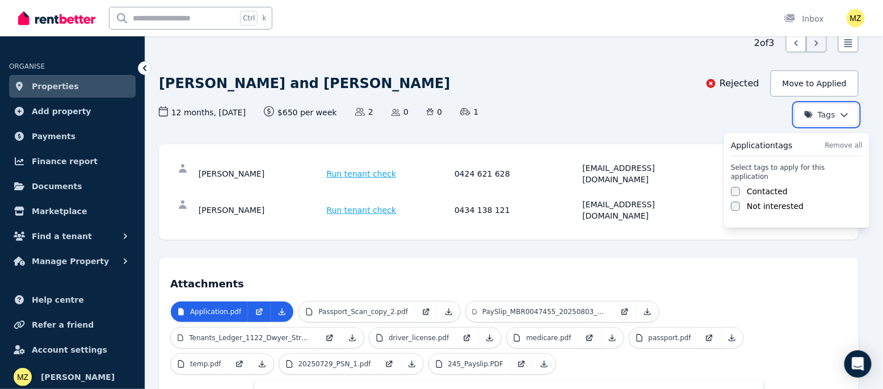
click at [664, 95] on html "Open main menu Ctrl k Inbox Open user menu ORGANISE Properties Add property Pay…" at bounding box center [441, 142] width 883 height 389
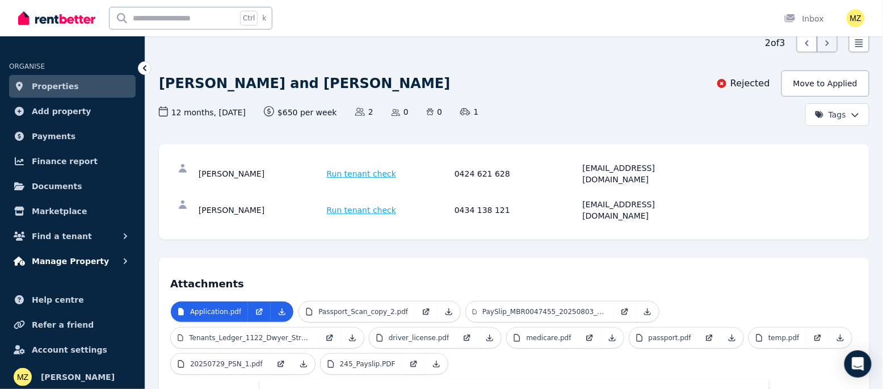
click at [74, 262] on span "Manage Property" at bounding box center [70, 261] width 77 height 14
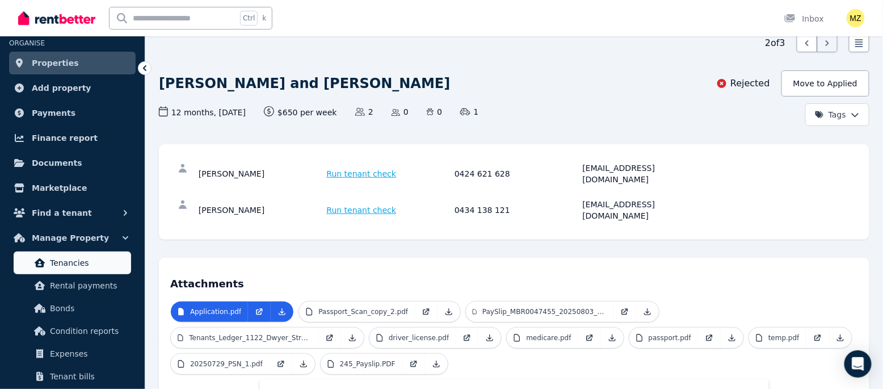
scroll to position [0, 0]
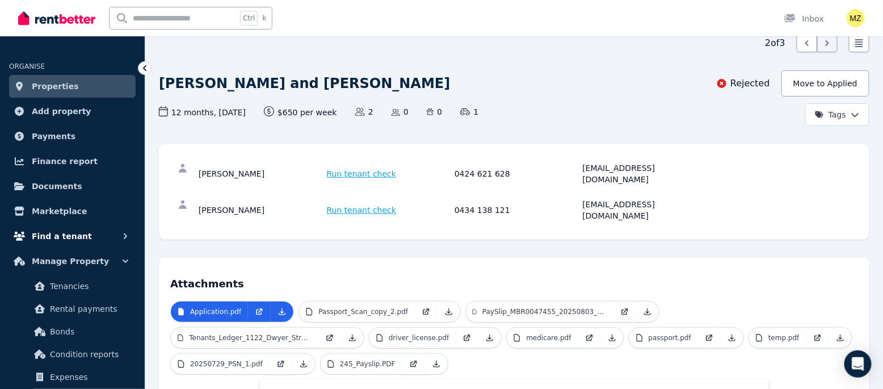
click at [73, 240] on span "Find a tenant" at bounding box center [62, 236] width 60 height 14
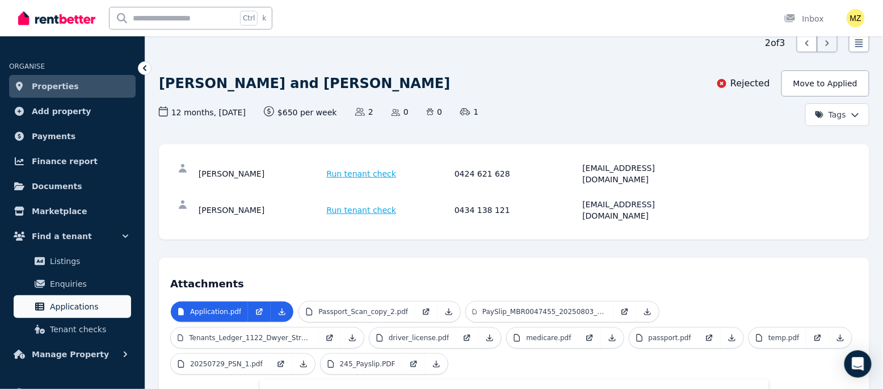
click at [61, 305] on span "Applications" at bounding box center [88, 307] width 77 height 14
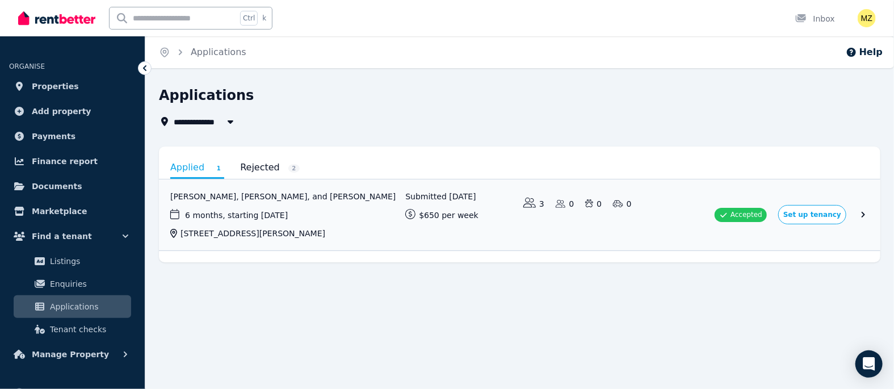
click at [254, 166] on link "Rejected 2" at bounding box center [270, 167] width 60 height 19
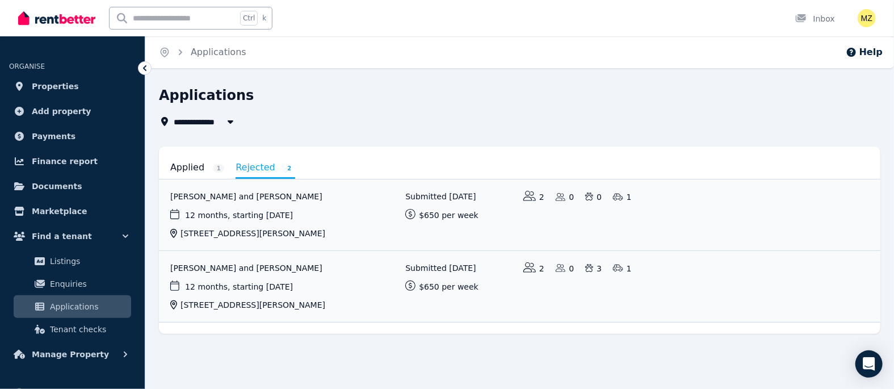
click at [183, 164] on link "Applied 1" at bounding box center [197, 167] width 54 height 19
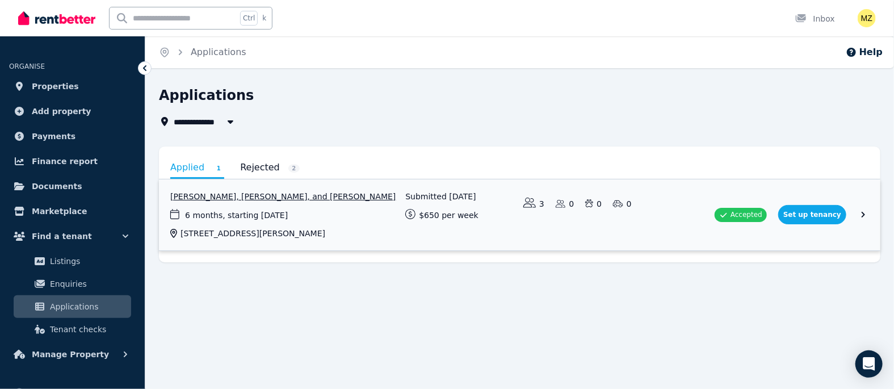
click at [860, 213] on link "View application: Carmen Lama, Sugam Thapa, and SUJA THAPA" at bounding box center [520, 214] width 722 height 71
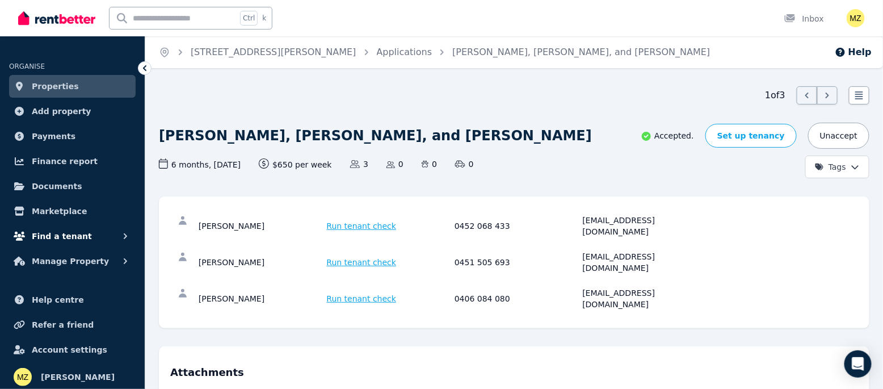
click at [64, 238] on span "Find a tenant" at bounding box center [62, 236] width 60 height 14
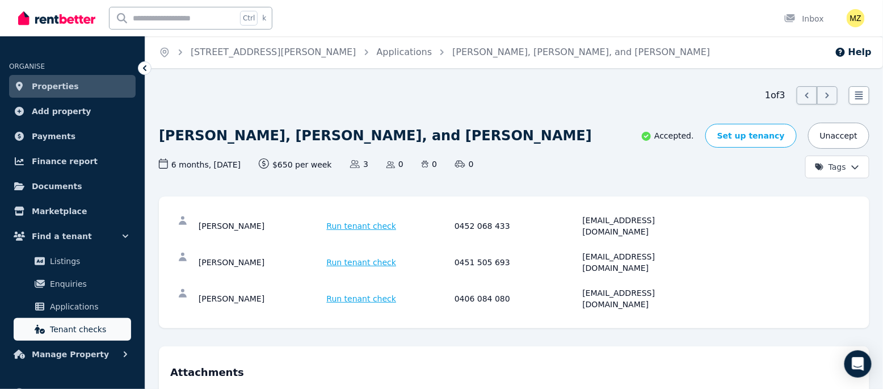
click at [71, 330] on span "Tenant checks" at bounding box center [88, 330] width 77 height 14
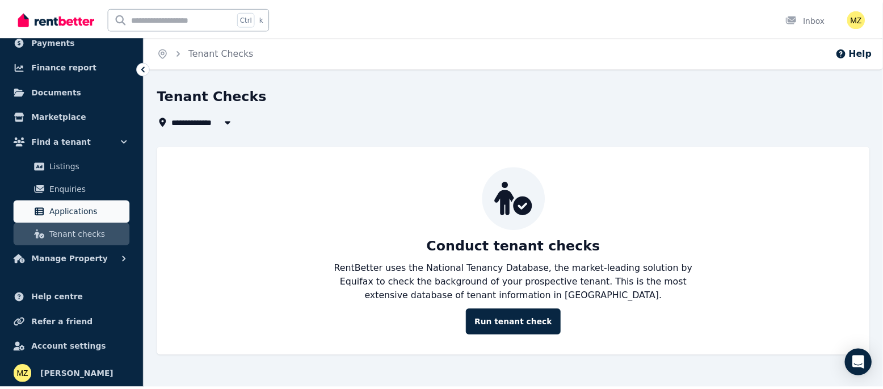
scroll to position [97, 0]
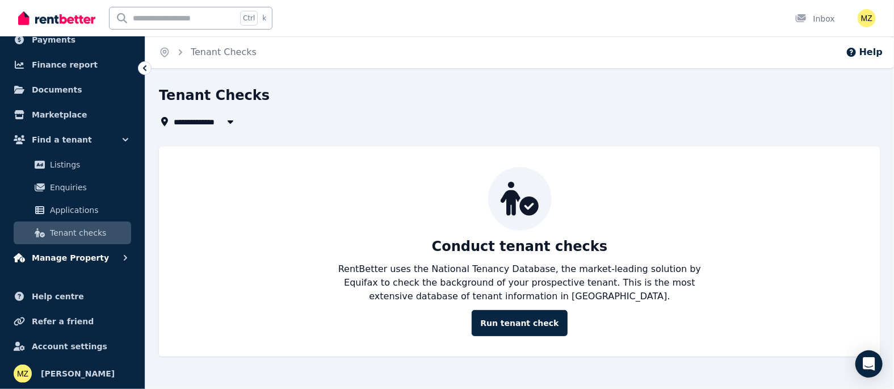
click at [72, 260] on span "Manage Property" at bounding box center [70, 258] width 77 height 14
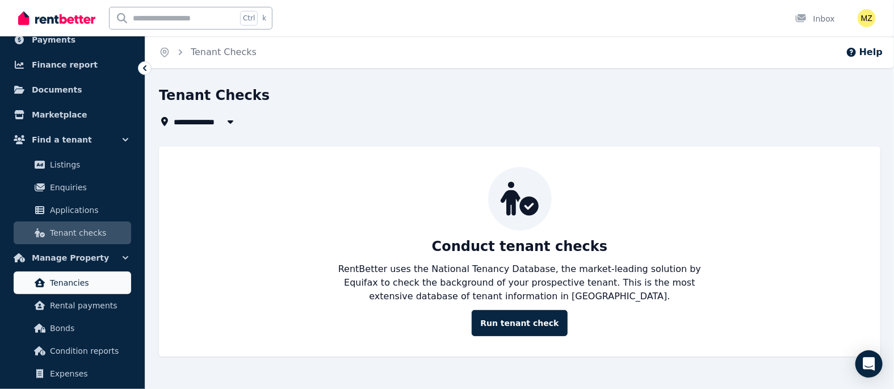
click at [82, 283] on span "Tenancies" at bounding box center [88, 283] width 77 height 14
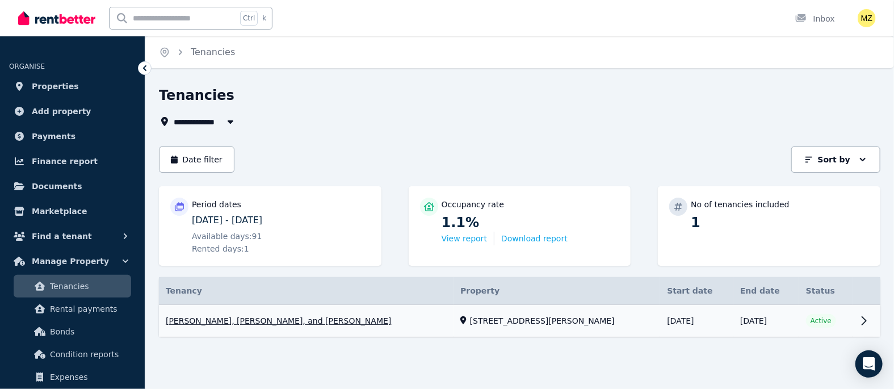
click at [283, 316] on link "View property details" at bounding box center [520, 321] width 722 height 32
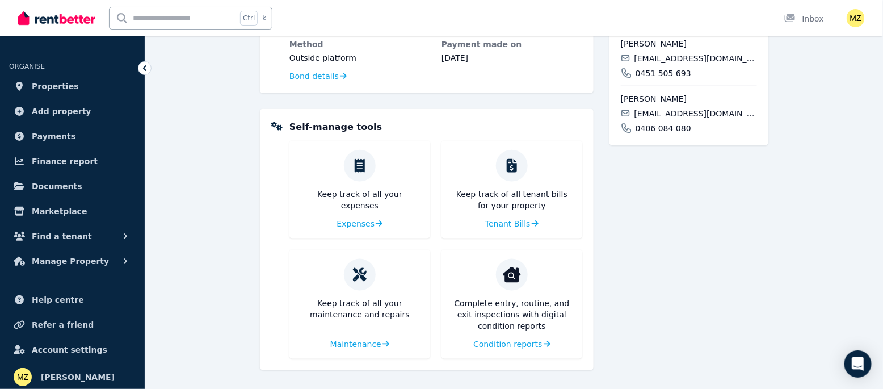
scroll to position [429, 0]
click at [495, 344] on span "Condition reports" at bounding box center [506, 343] width 69 height 11
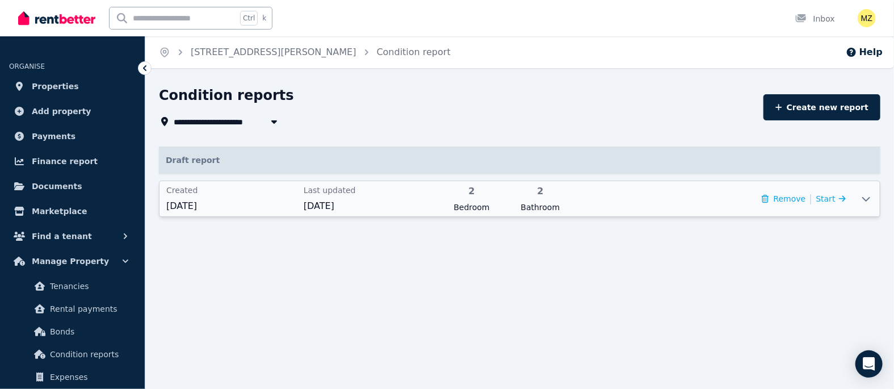
click at [866, 198] on icon at bounding box center [867, 198] width 14 height 9
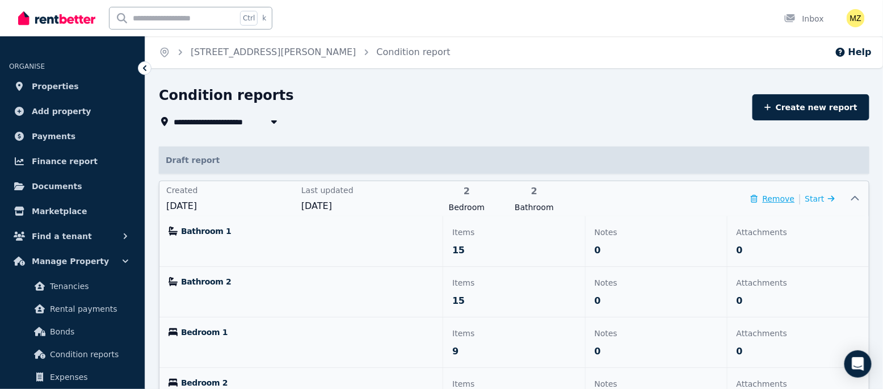
click at [778, 198] on button "Remove" at bounding box center [773, 198] width 44 height 11
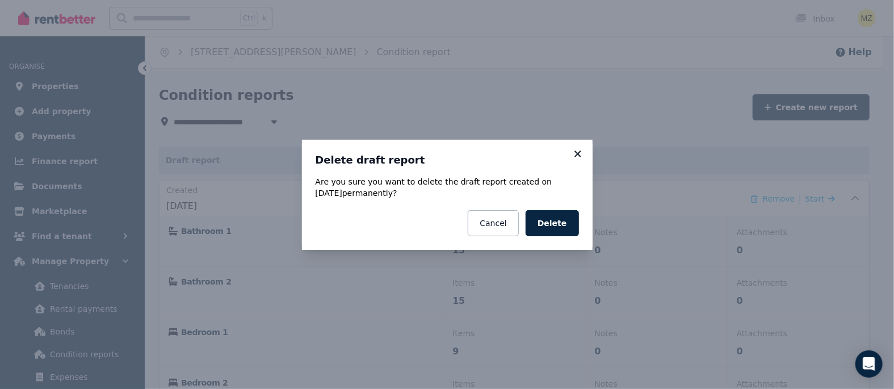
click at [575, 153] on icon at bounding box center [577, 154] width 11 height 10
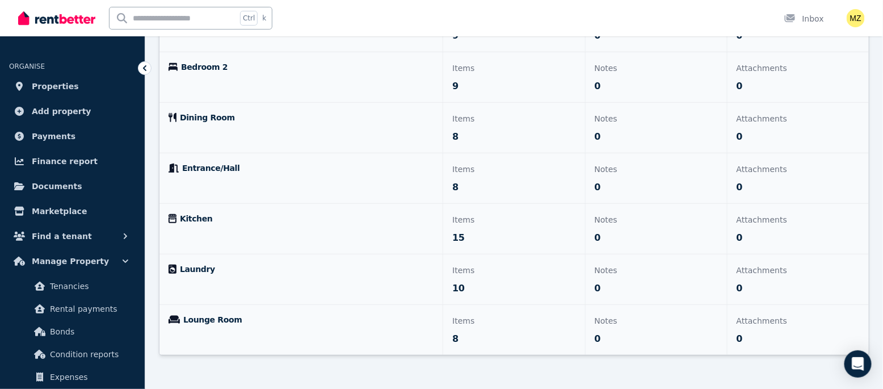
scroll to position [321, 0]
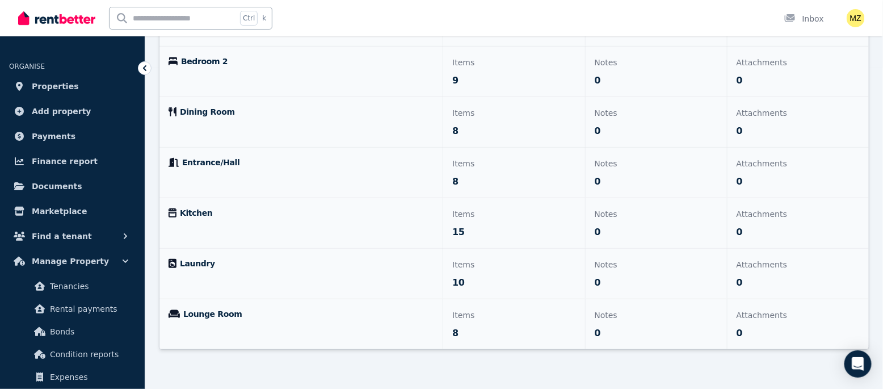
click at [174, 312] on icon at bounding box center [174, 314] width 11 height 8
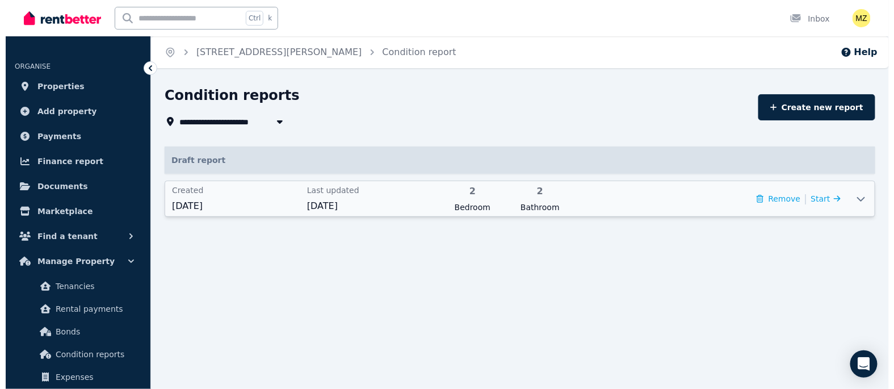
scroll to position [0, 0]
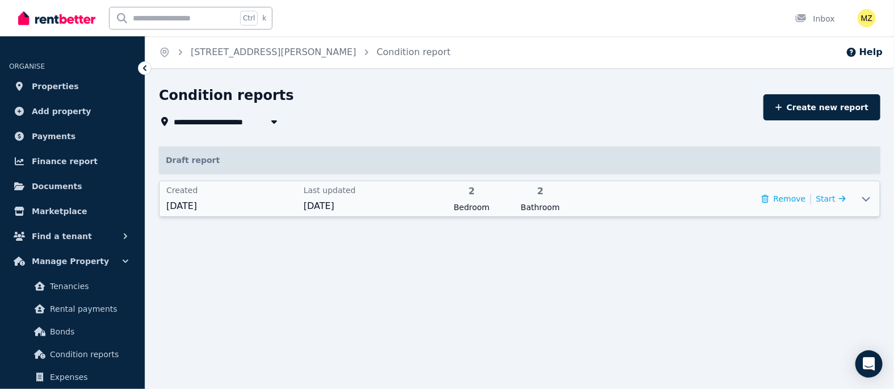
click at [237, 122] on span "[STREET_ADDRESS][PERSON_NAME]" at bounding box center [256, 122] width 165 height 14
type input "**********"
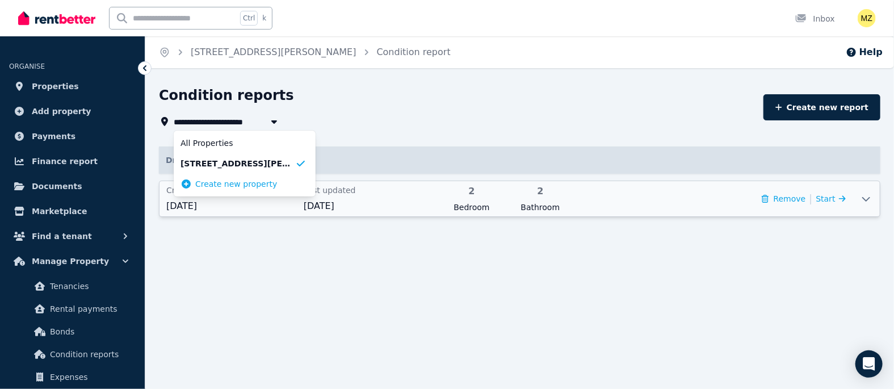
click at [359, 91] on div "Condition reports" at bounding box center [458, 97] width 598 height 22
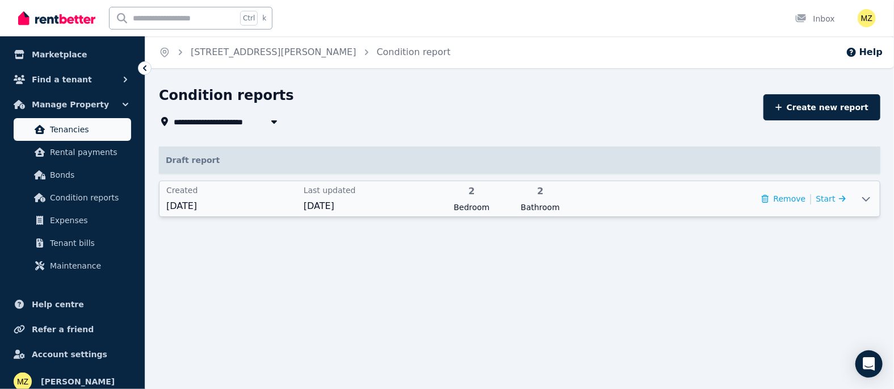
scroll to position [165, 0]
